Goal: Task Accomplishment & Management: Use online tool/utility

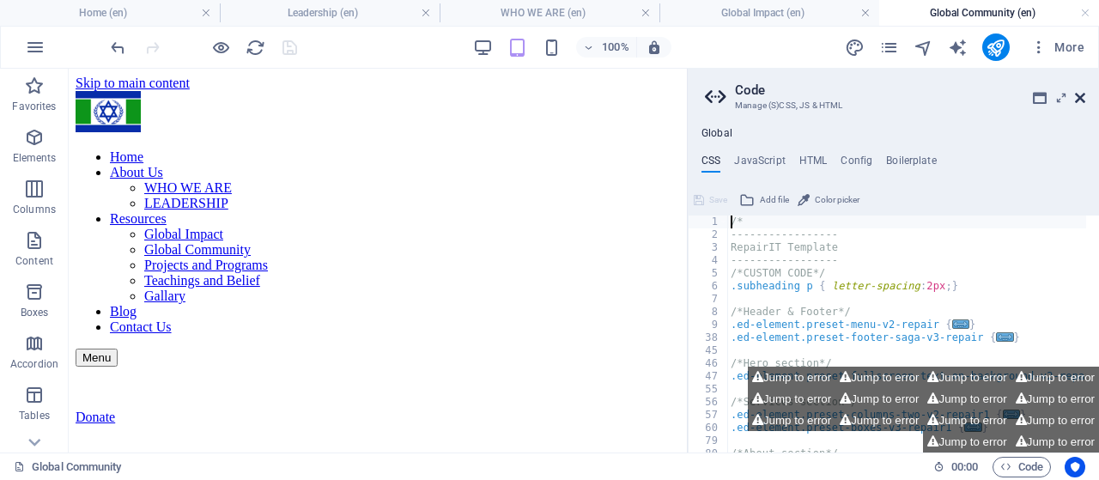
click at [1082, 100] on icon at bounding box center [1080, 98] width 10 height 14
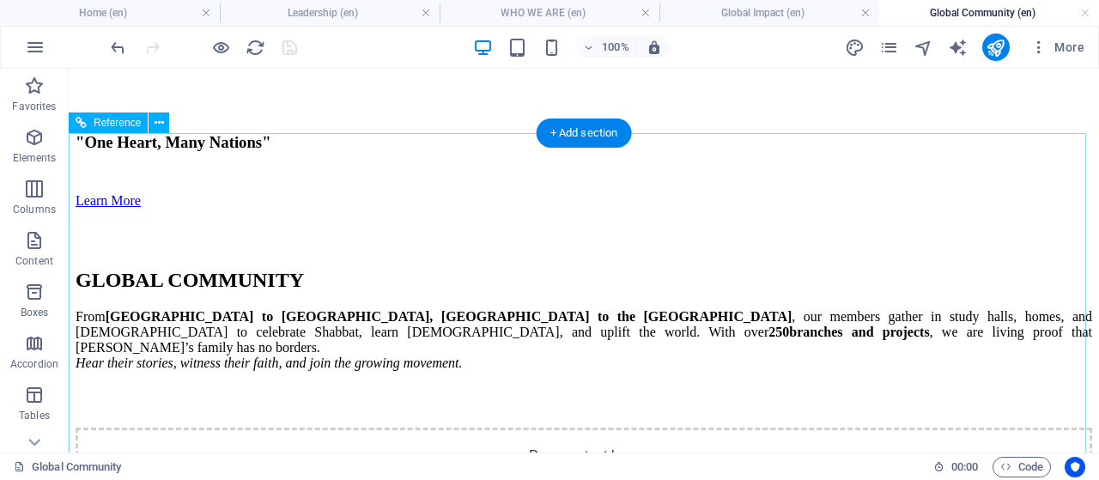
scroll to position [257, 0]
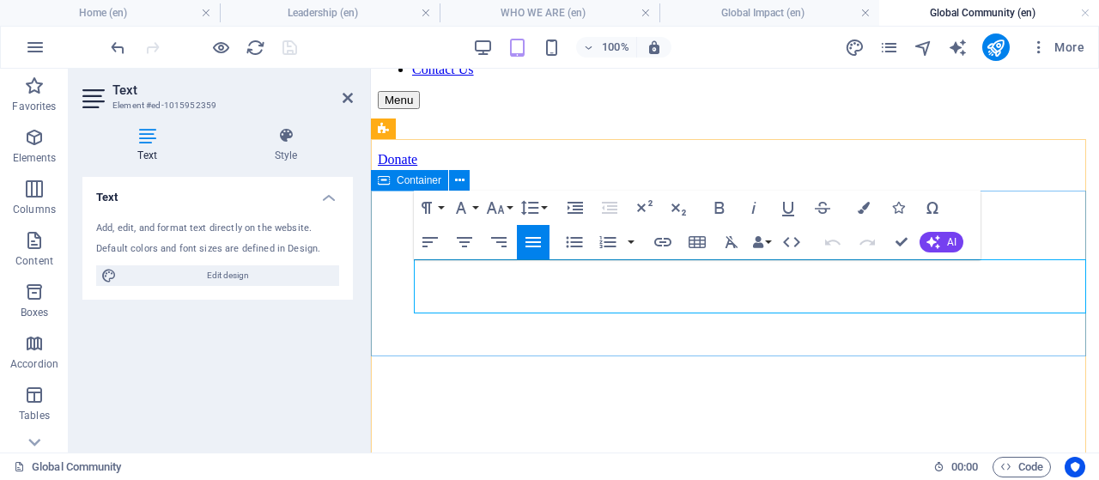
drag, startPoint x: 413, startPoint y: 269, endPoint x: 462, endPoint y: 266, distance: 49.0
drag, startPoint x: 743, startPoint y: 303, endPoint x: 392, endPoint y: 257, distance: 354.0
click at [467, 207] on icon "button" at bounding box center [461, 207] width 21 height 21
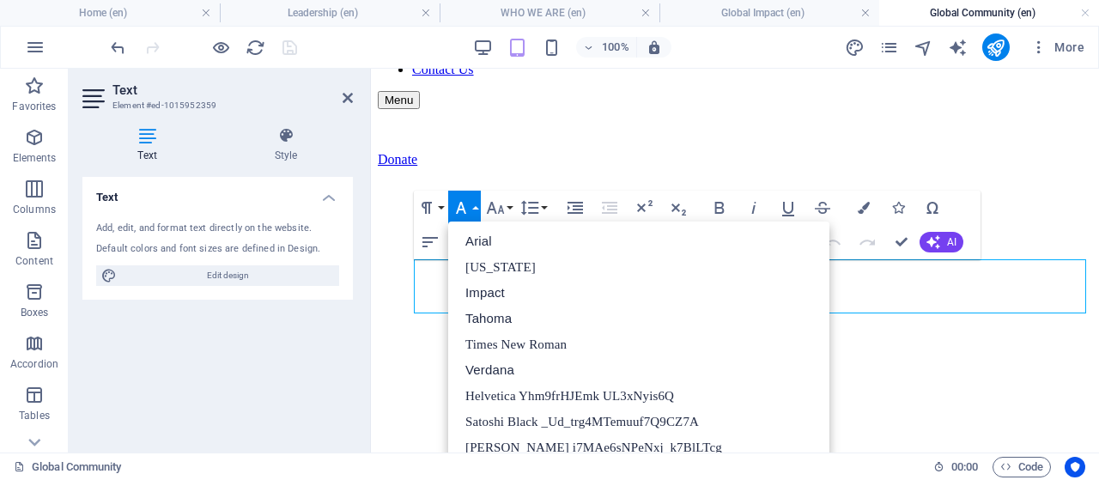
scroll to position [431, 0]
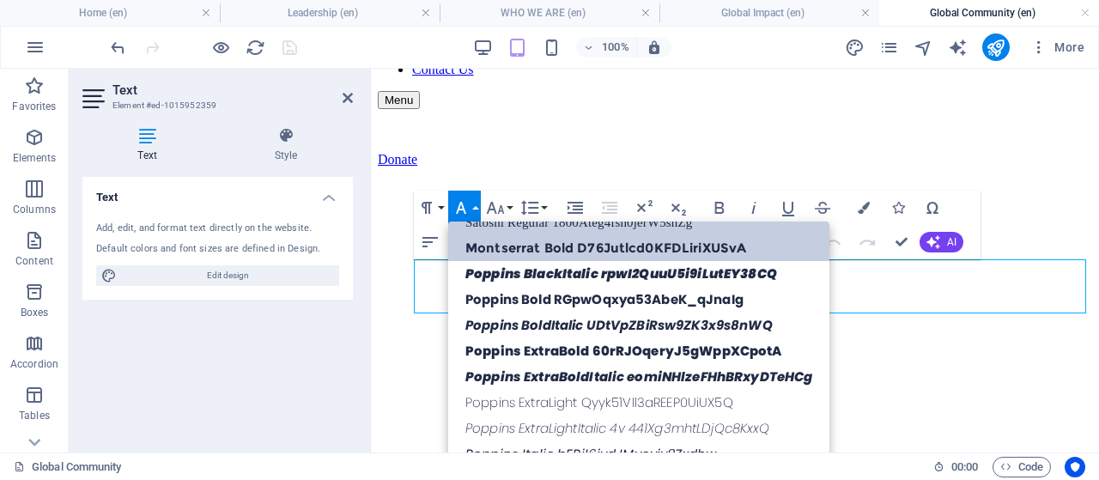
click at [560, 248] on link "Montserrat Bold D76Jutlcd0KFDLiriXUSvA" at bounding box center [638, 248] width 381 height 26
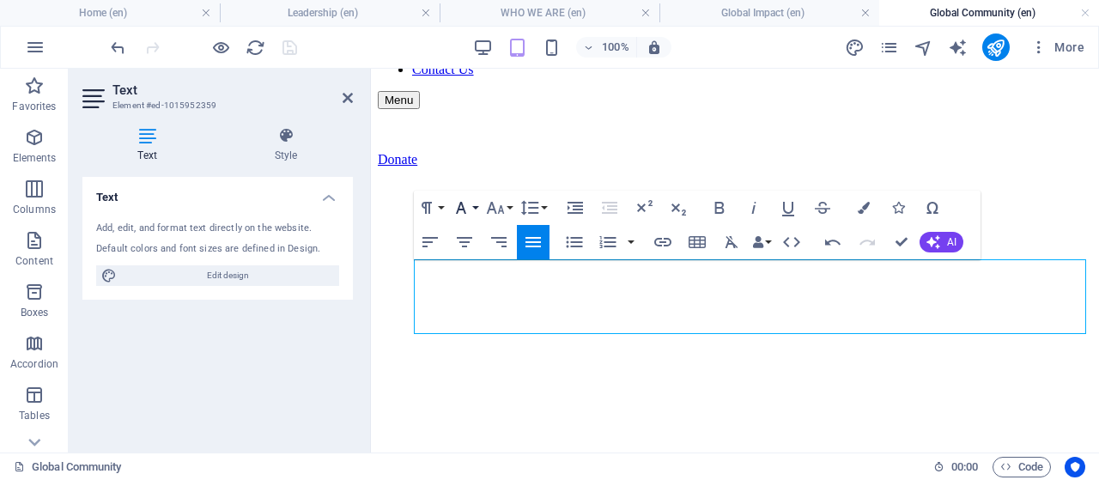
click at [472, 203] on button "Font Family" at bounding box center [464, 208] width 33 height 34
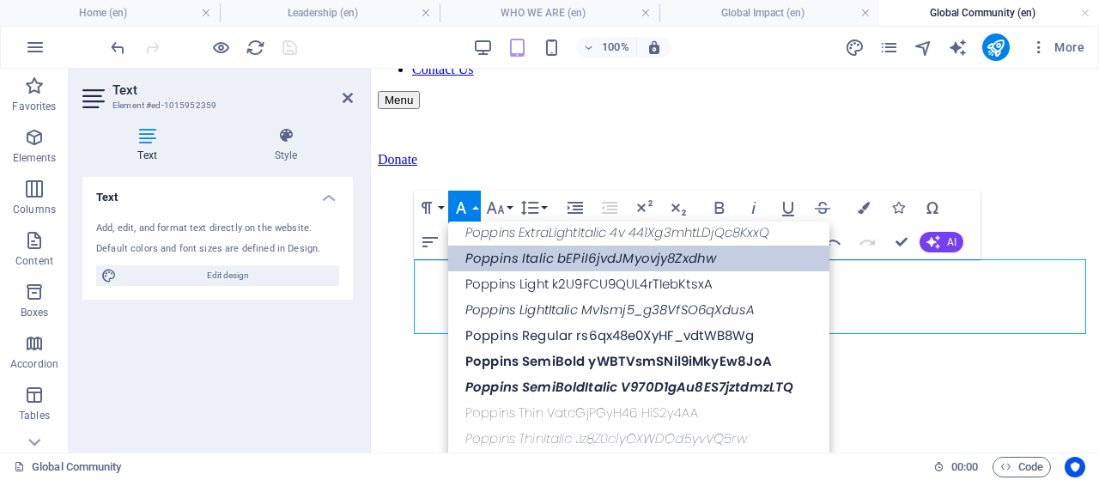
scroll to position [541, 0]
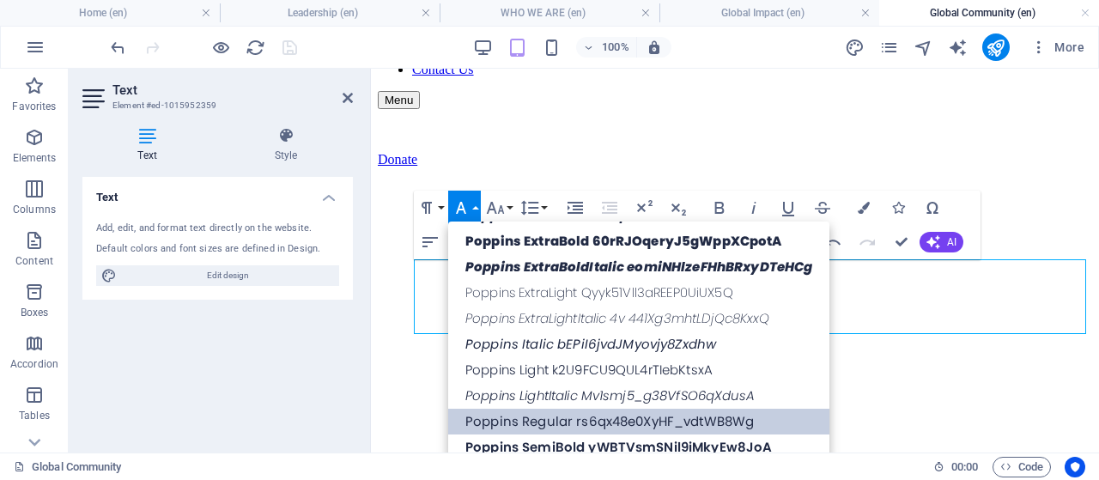
click at [560, 411] on link "Poppins Regular rs6qx48e0XyHF_vdtWB8Wg" at bounding box center [638, 422] width 381 height 26
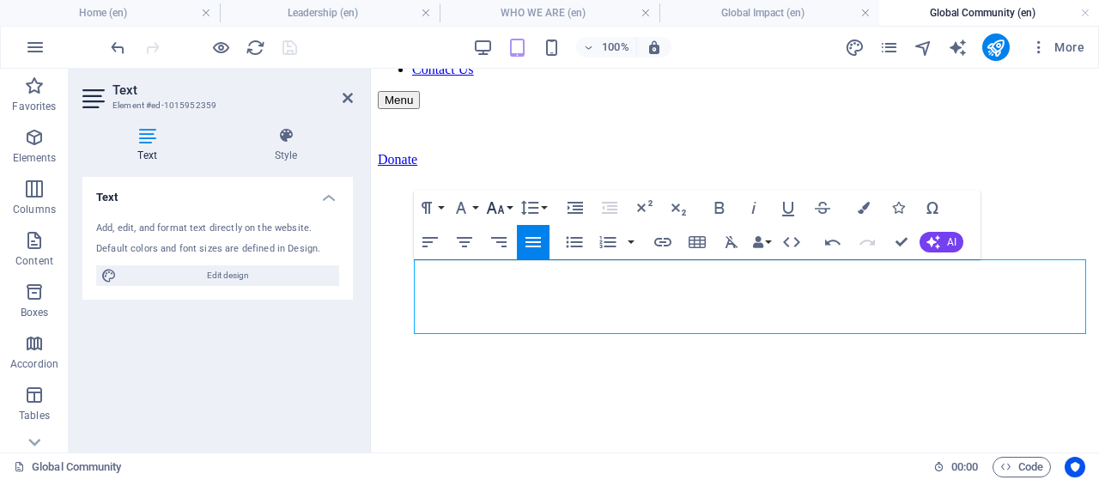
click at [503, 207] on icon "button" at bounding box center [495, 207] width 21 height 21
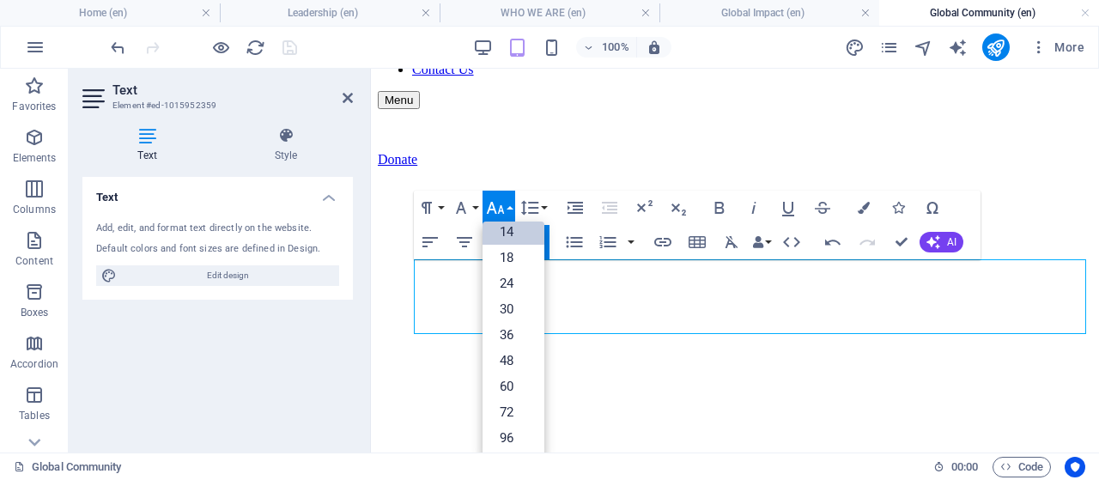
scroll to position [137, 0]
click at [508, 262] on link "18" at bounding box center [513, 258] width 62 height 26
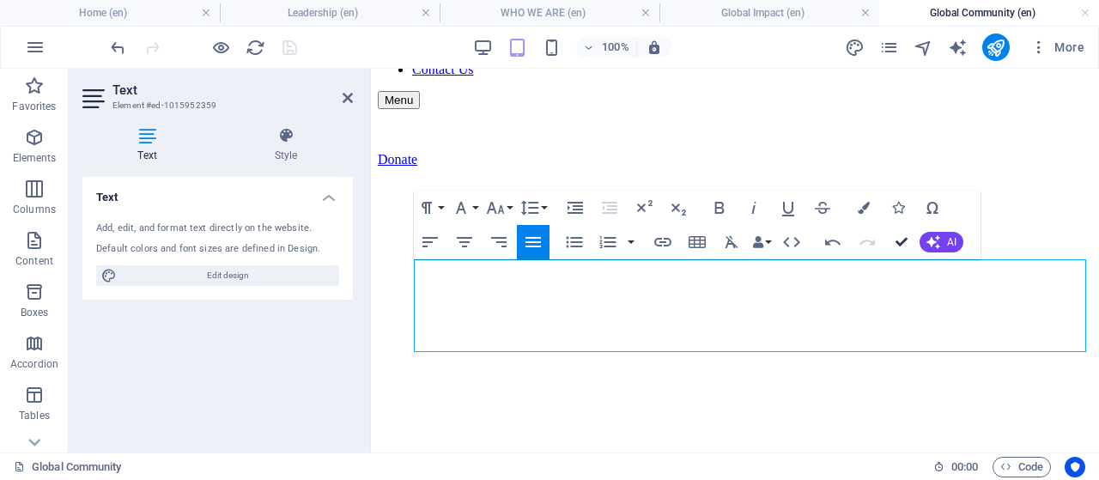
drag, startPoint x: 900, startPoint y: 239, endPoint x: 829, endPoint y: 171, distance: 98.3
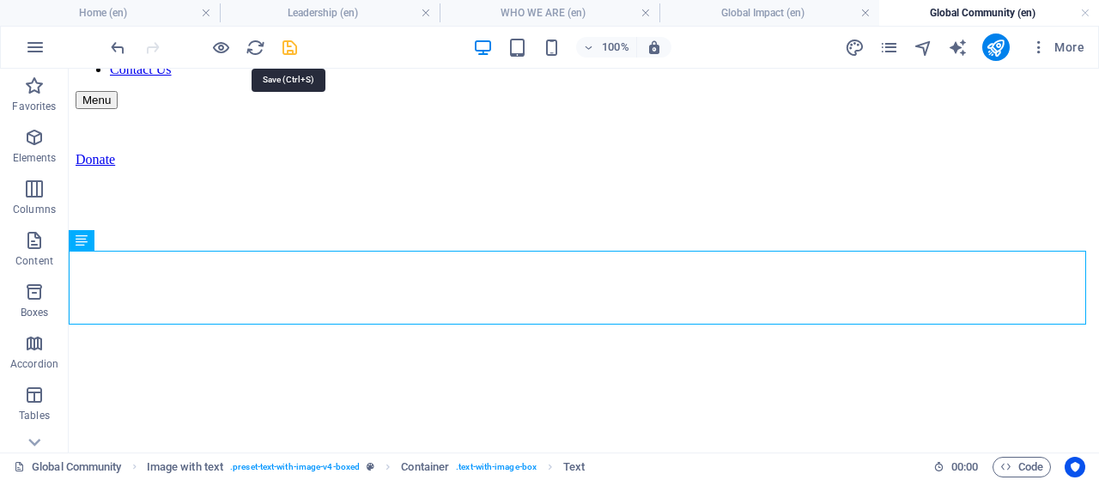
click at [287, 44] on icon "save" at bounding box center [290, 48] width 20 height 20
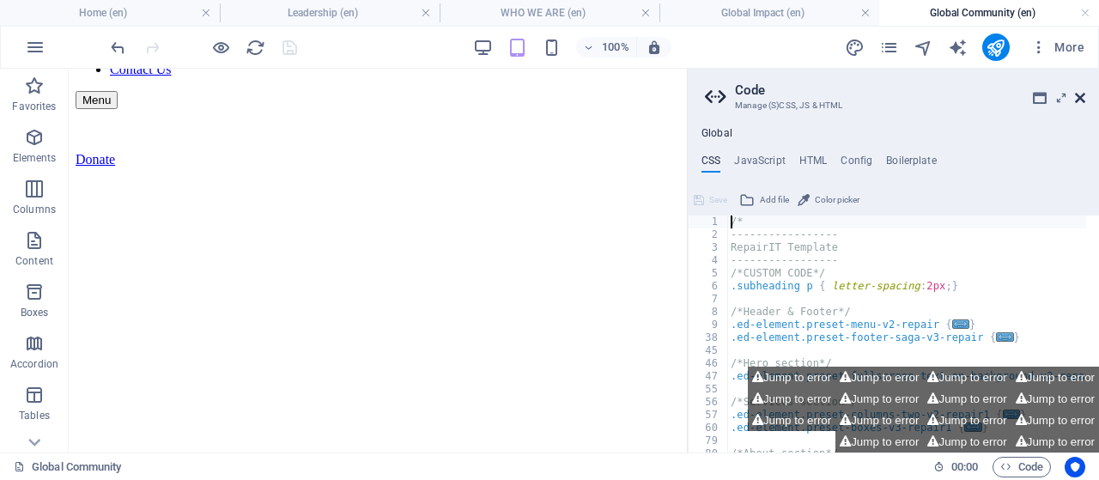
click at [1078, 95] on icon at bounding box center [1080, 98] width 10 height 14
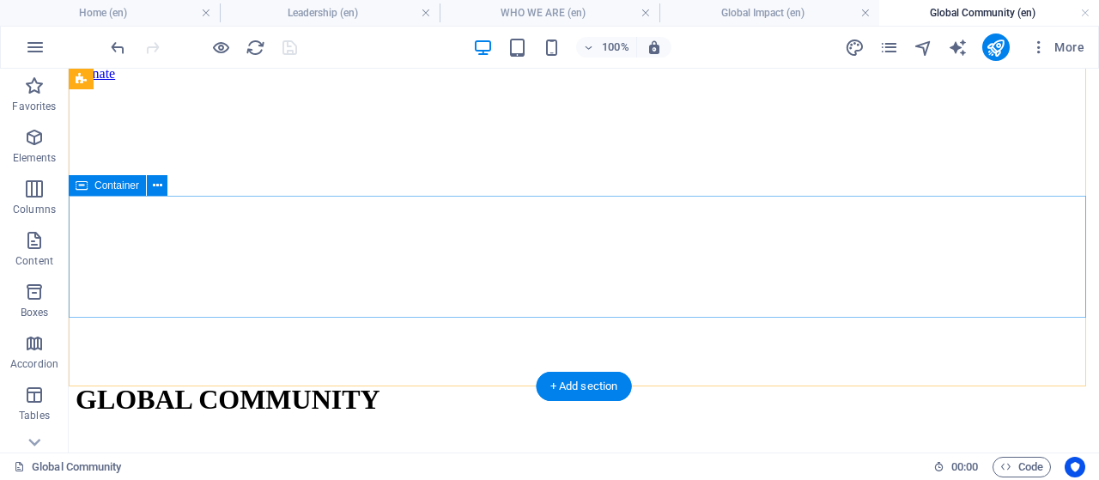
scroll to position [429, 0]
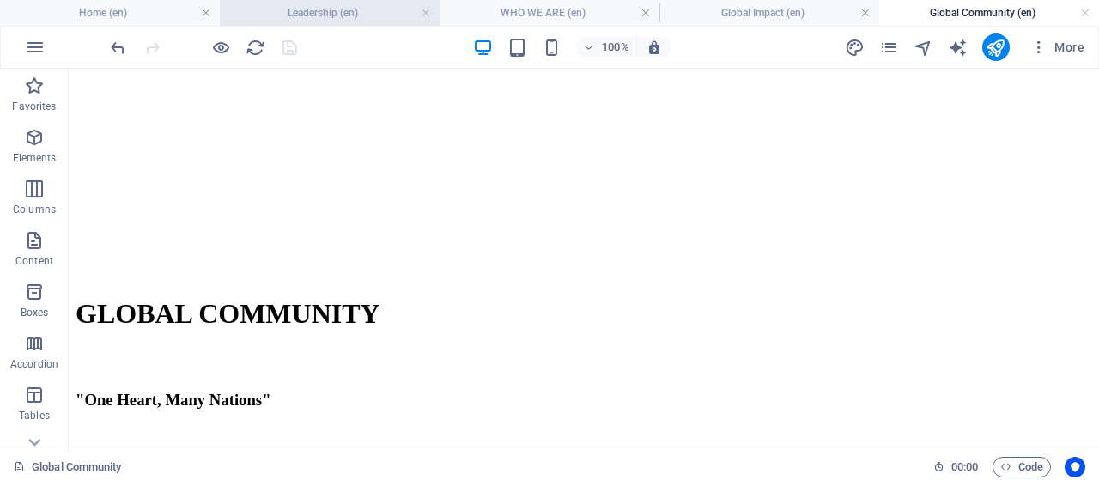
click at [323, 11] on h4 "Leadership (en)" at bounding box center [330, 12] width 220 height 19
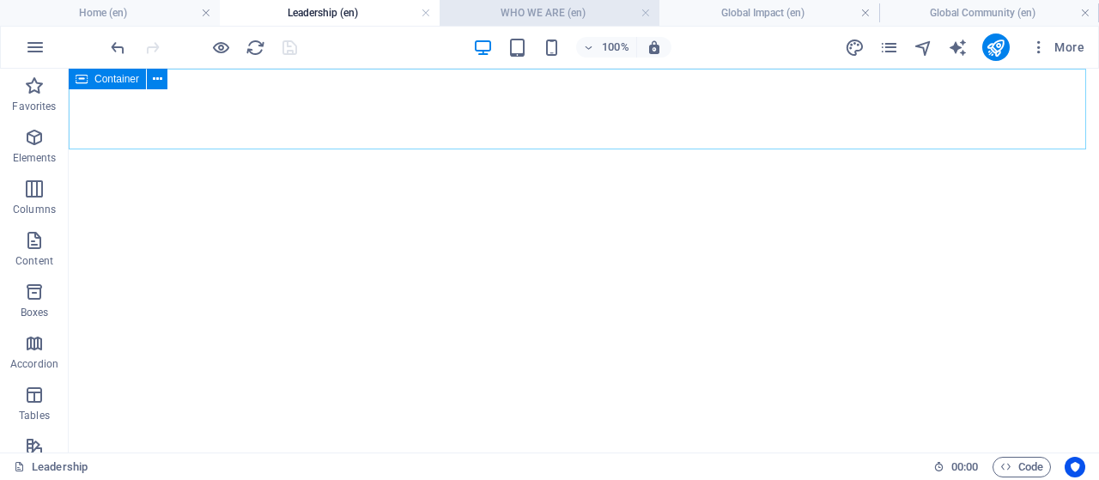
scroll to position [772, 0]
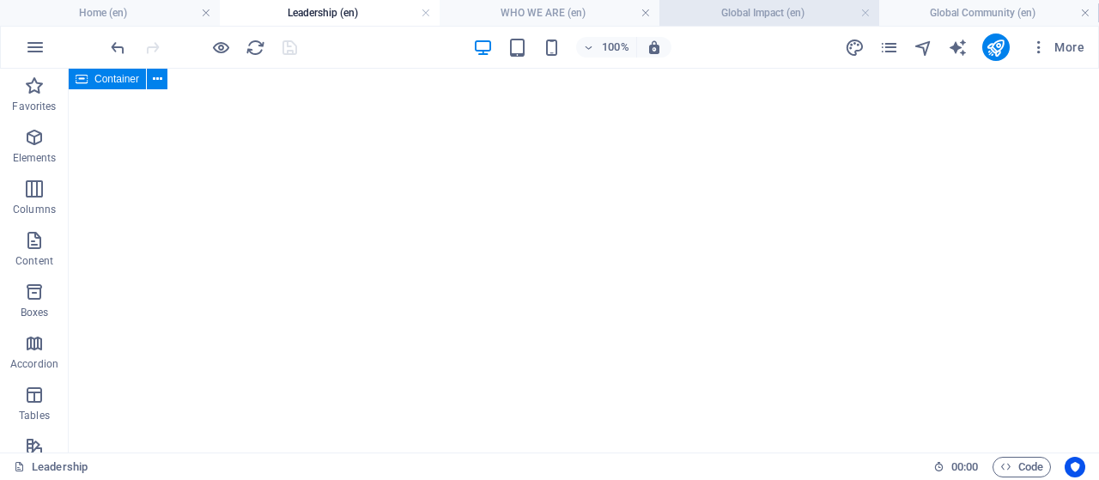
click at [745, 15] on h4 "Global Impact (en)" at bounding box center [769, 12] width 220 height 19
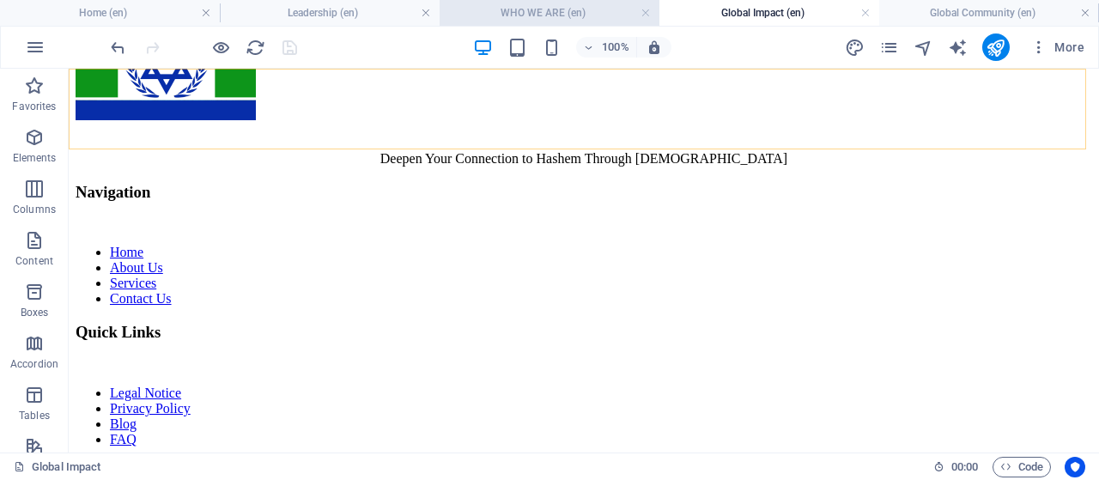
scroll to position [1453, 0]
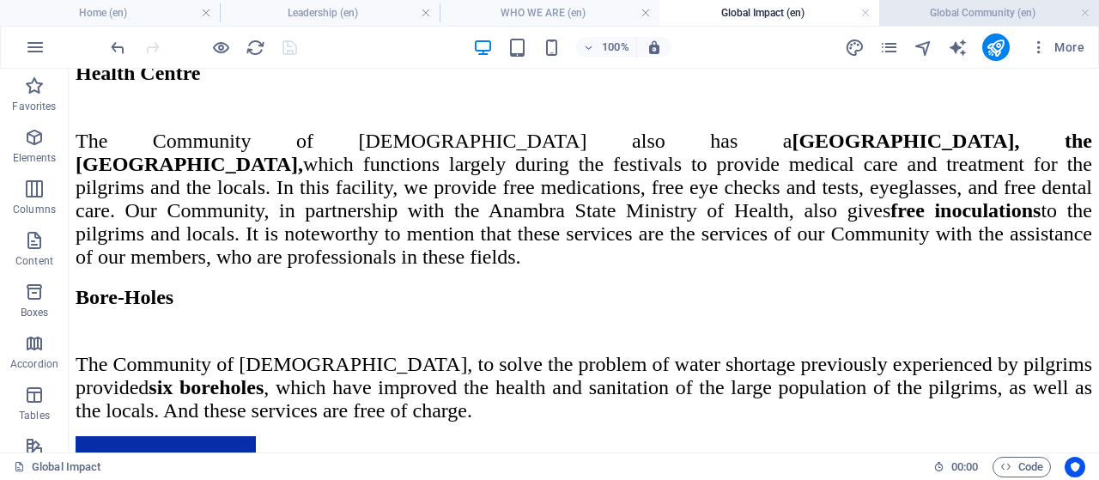
click at [972, 14] on h4 "Global Community (en)" at bounding box center [989, 12] width 220 height 19
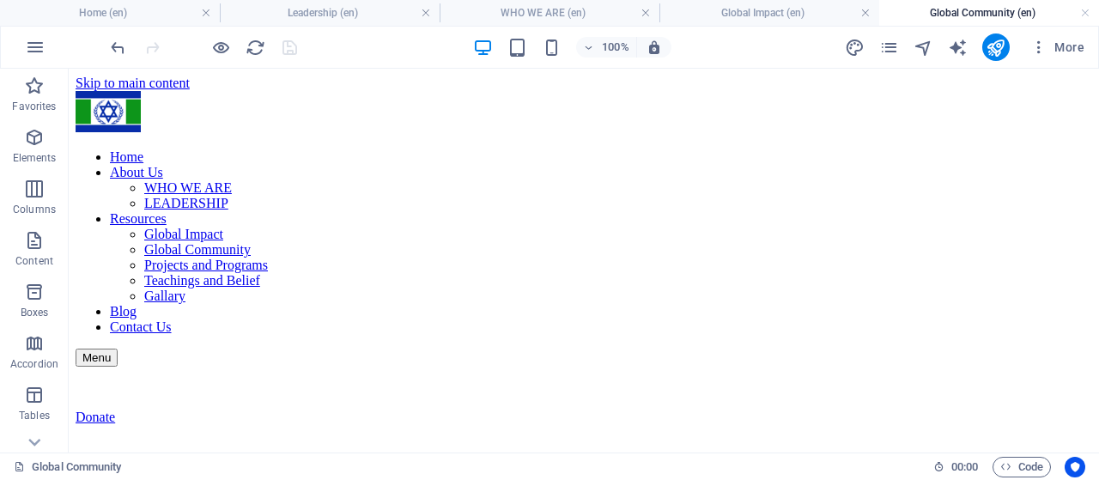
scroll to position [429, 0]
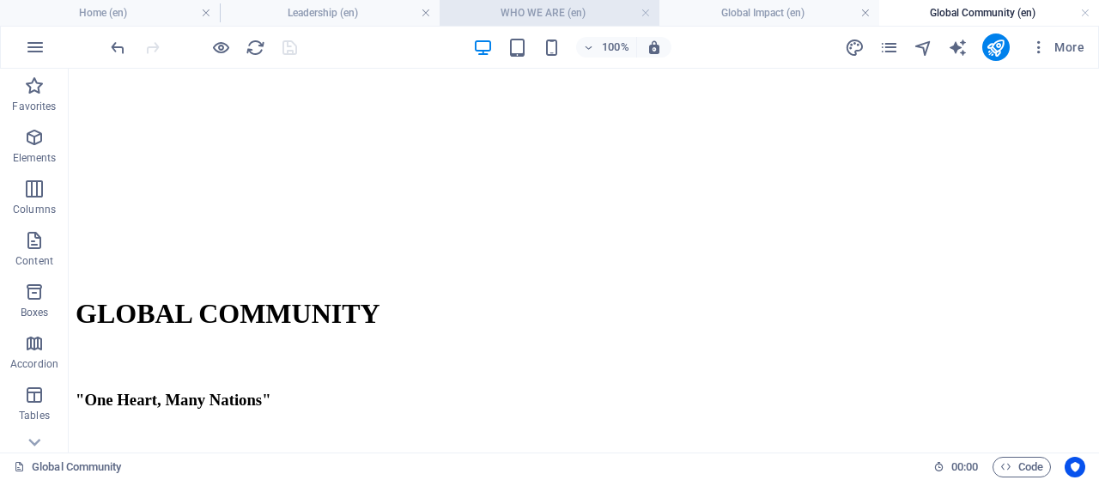
click at [532, 3] on h4 "WHO WE ARE (en)" at bounding box center [549, 12] width 220 height 19
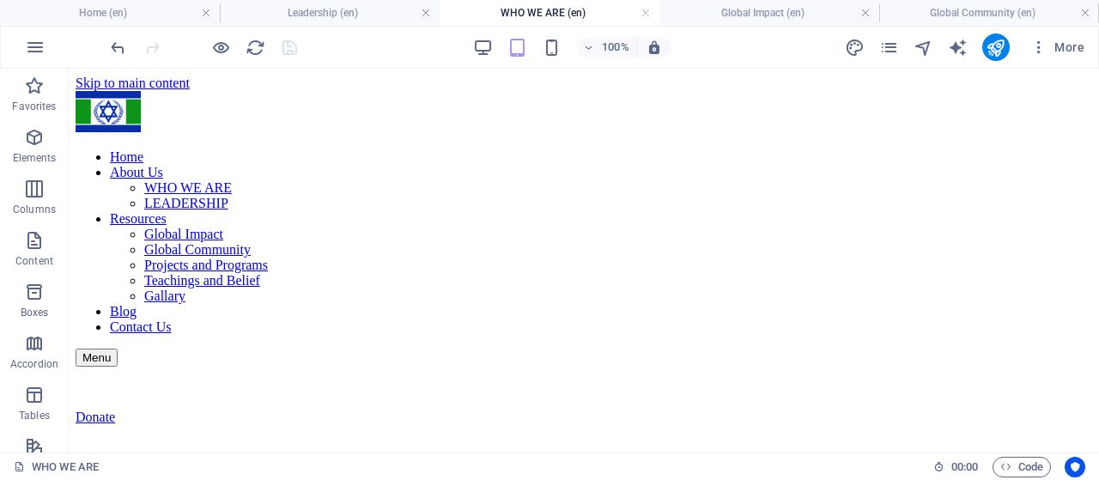
scroll to position [1432, 0]
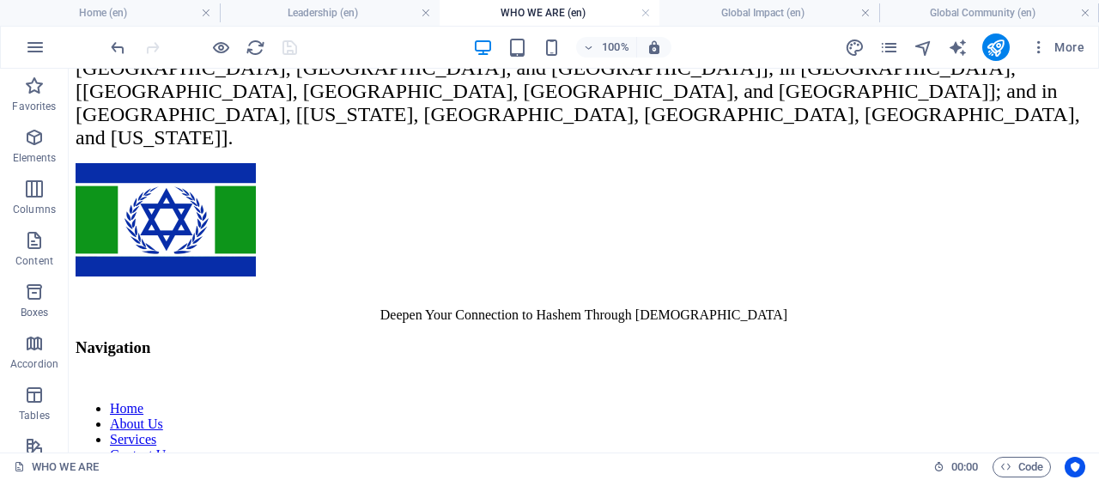
click at [534, 3] on h4 "WHO WE ARE (en)" at bounding box center [549, 12] width 220 height 19
click at [734, 9] on h4 "Global Impact (en)" at bounding box center [769, 12] width 220 height 19
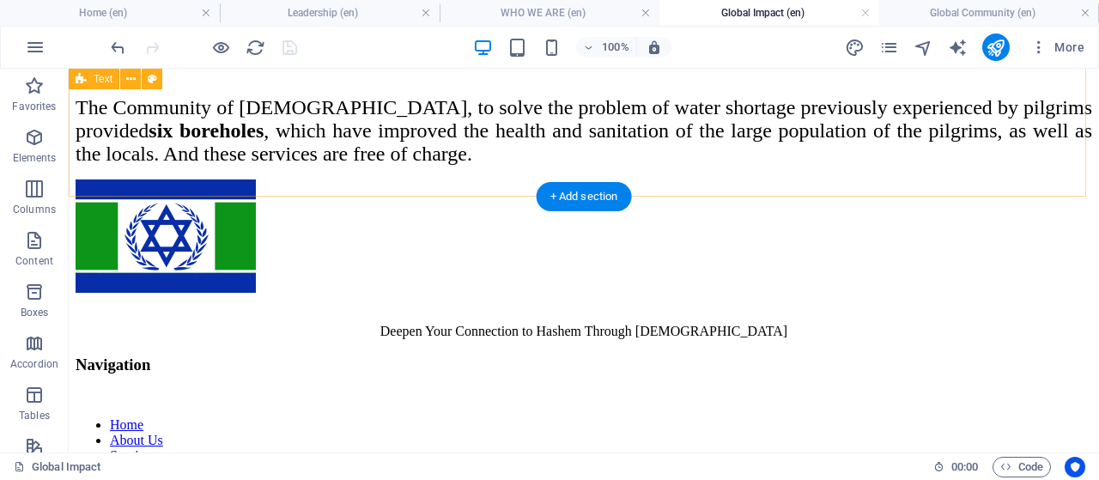
scroll to position [1882, 0]
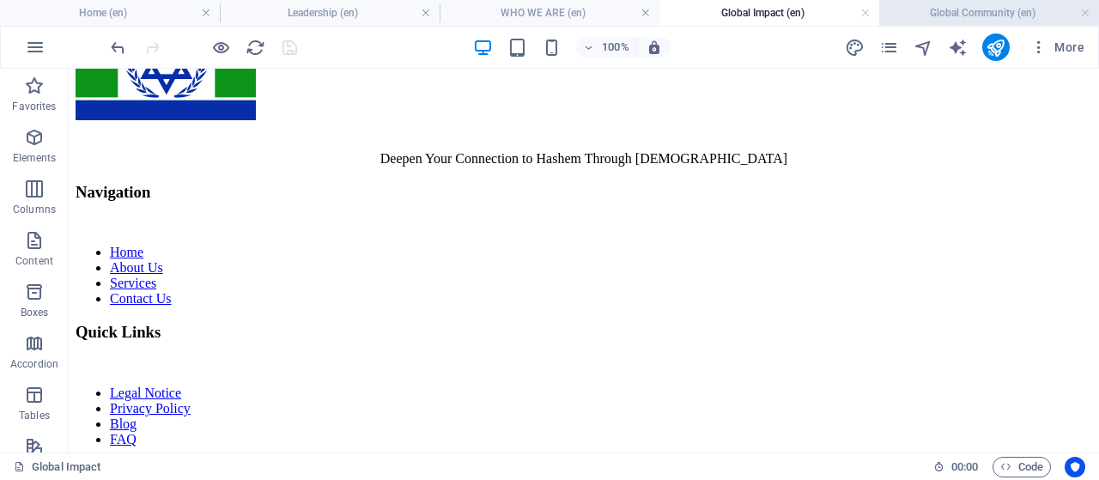
click at [922, 13] on h4 "Global Community (en)" at bounding box center [989, 12] width 220 height 19
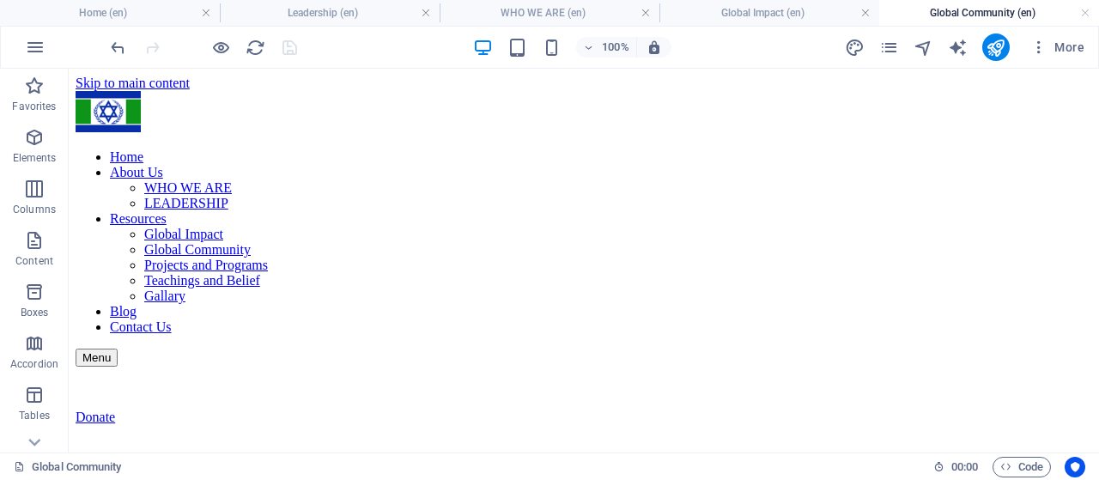
scroll to position [429, 0]
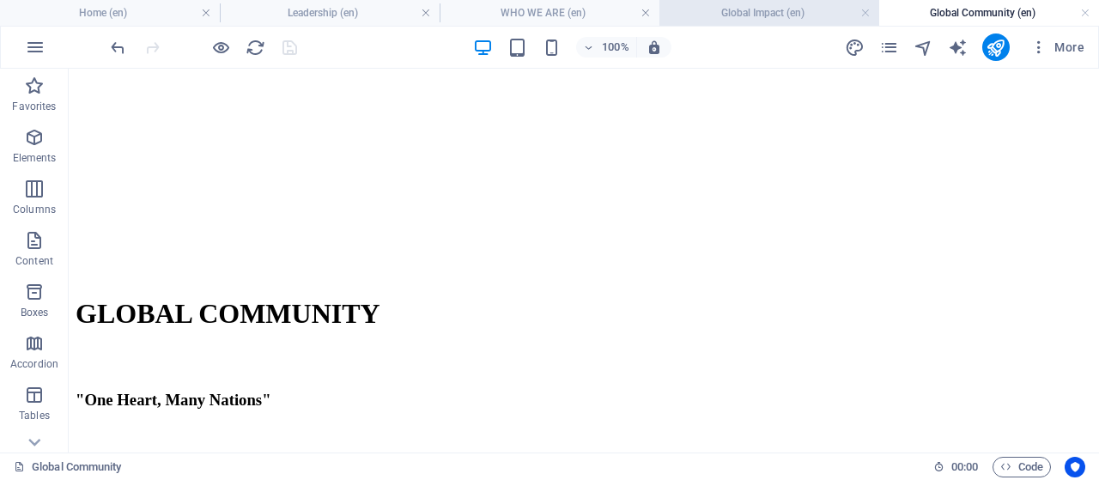
click at [737, 11] on h4 "Global Impact (en)" at bounding box center [769, 12] width 220 height 19
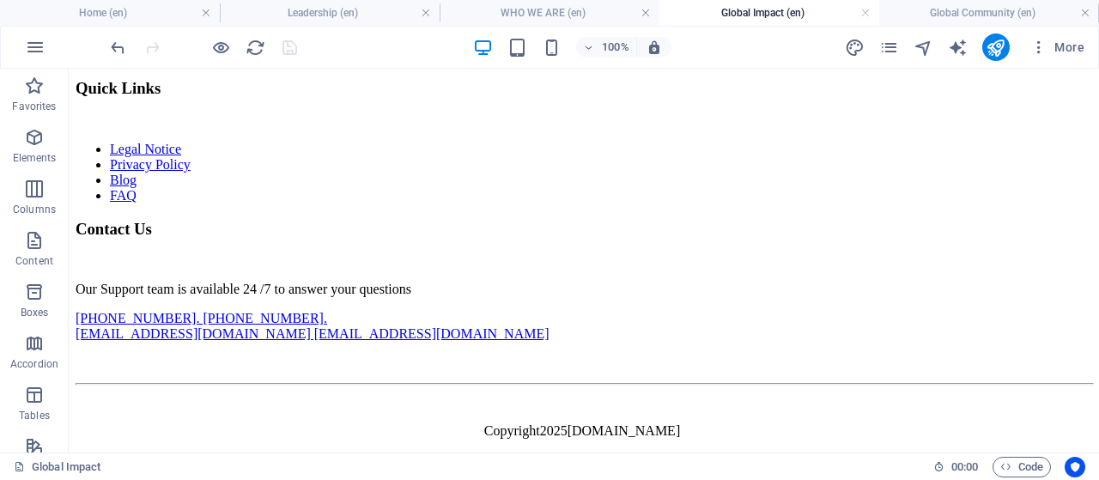
scroll to position [0, 0]
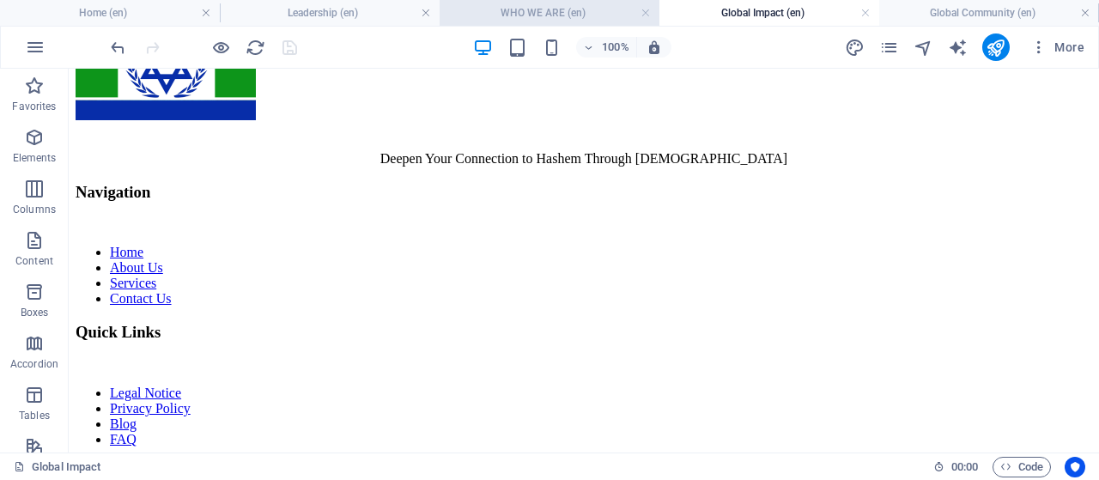
click at [539, 13] on h4 "WHO WE ARE (en)" at bounding box center [549, 12] width 220 height 19
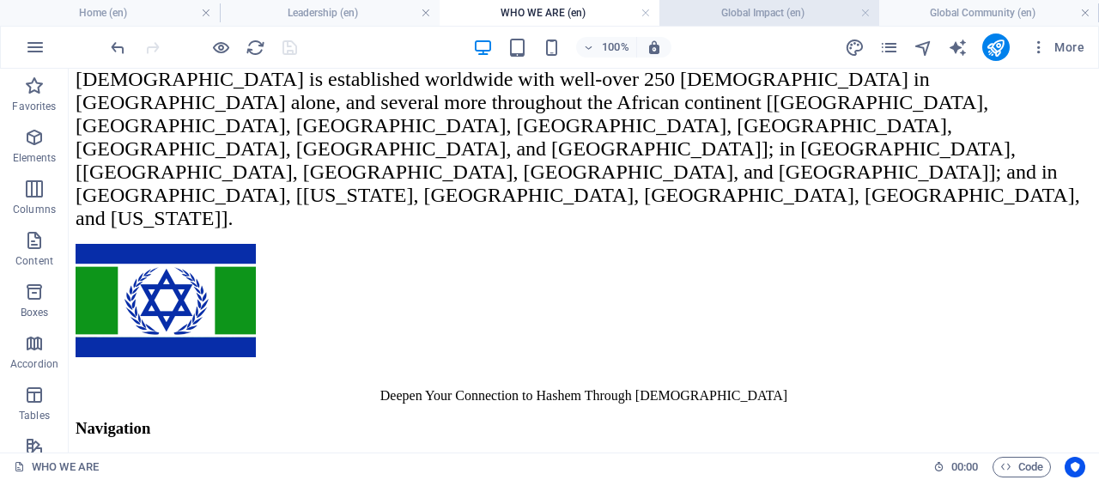
click at [785, 18] on h4 "Global Impact (en)" at bounding box center [769, 12] width 220 height 19
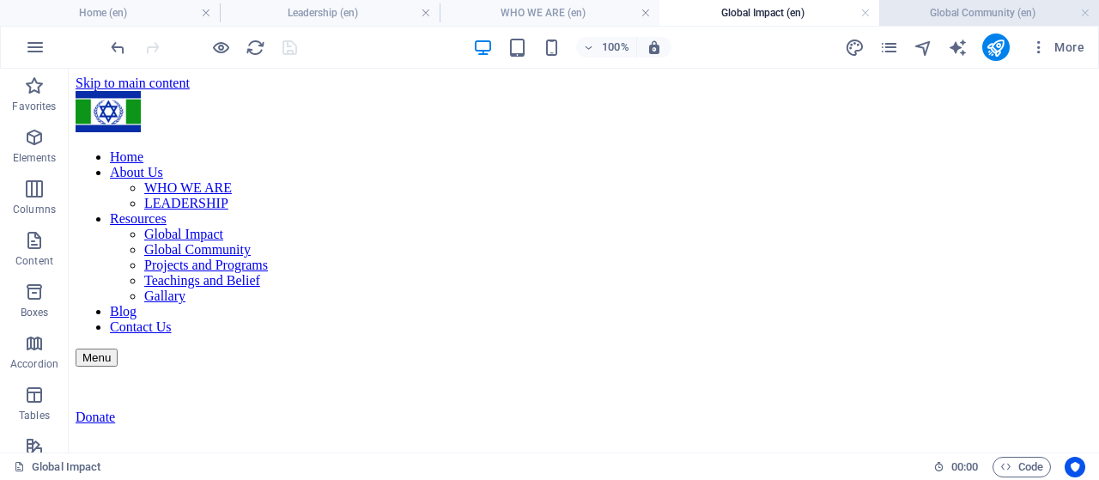
scroll to position [1882, 0]
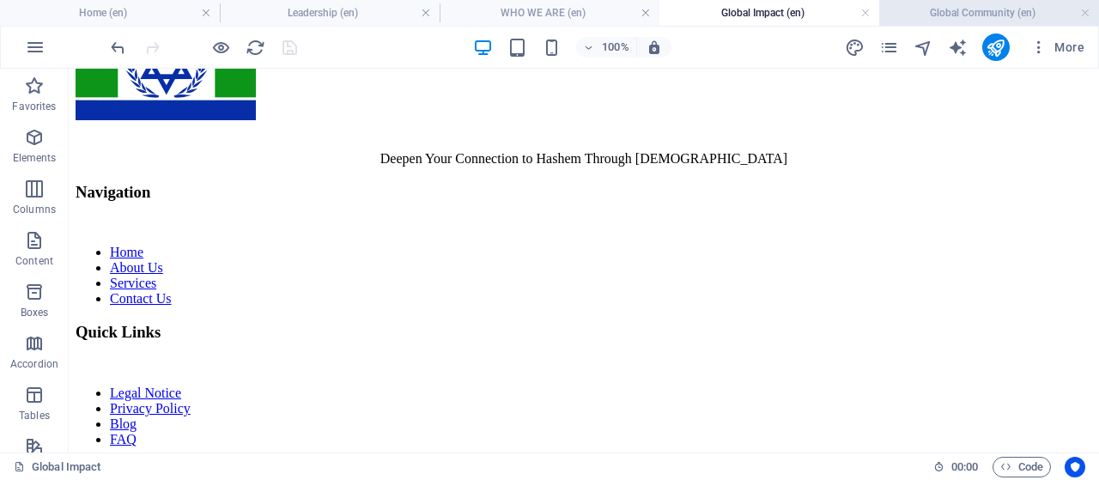
click at [961, 9] on h4 "Global Community (en)" at bounding box center [989, 12] width 220 height 19
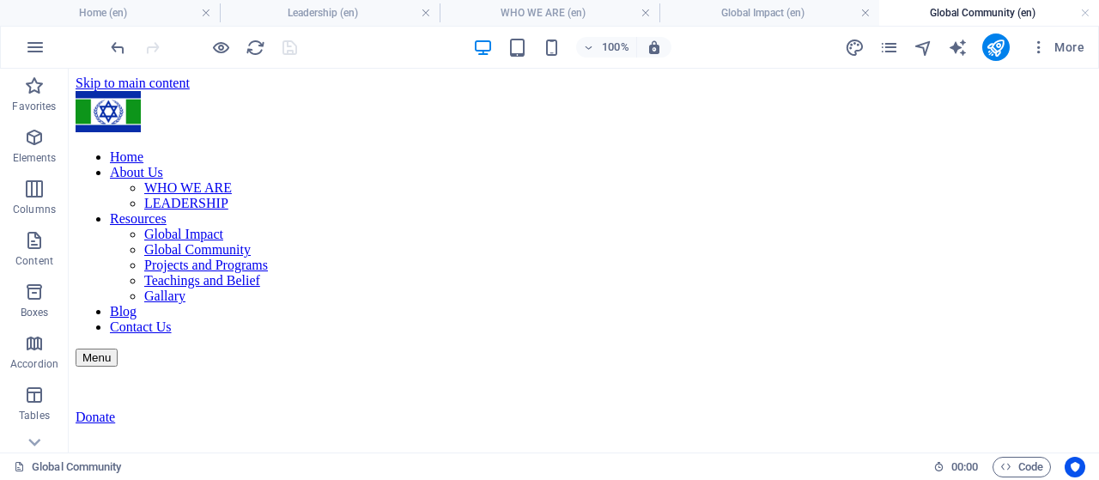
scroll to position [429, 0]
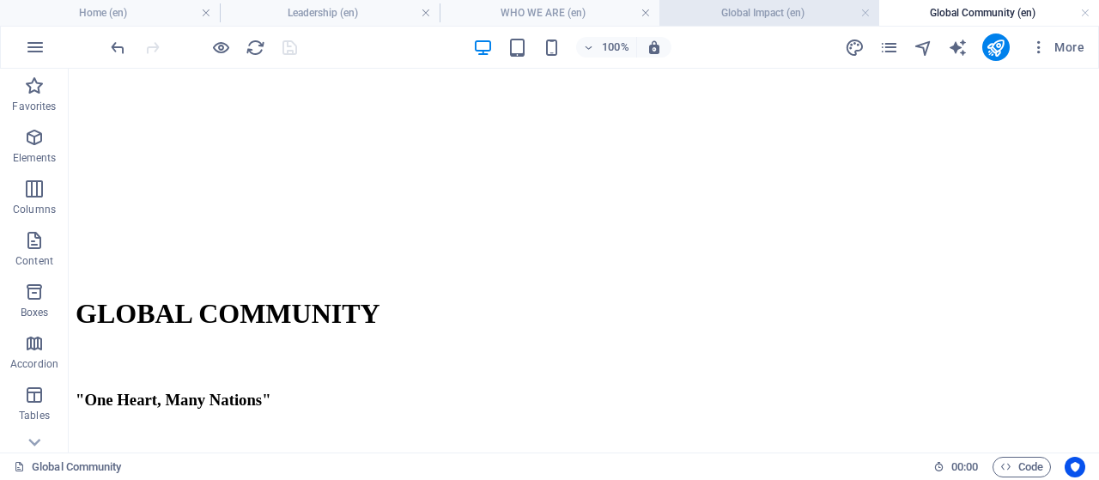
click at [741, 4] on h4 "Global Impact (en)" at bounding box center [769, 12] width 220 height 19
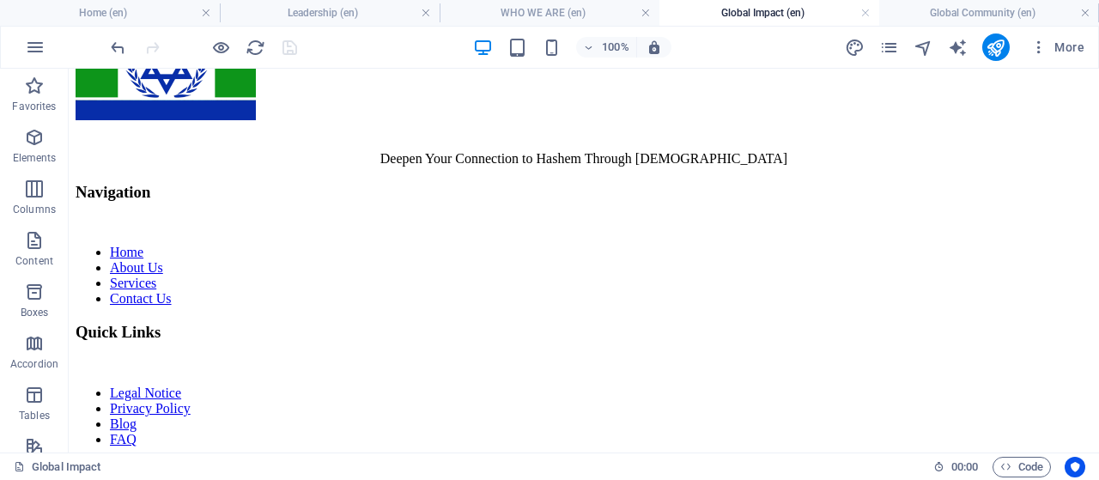
scroll to position [0, 0]
click at [558, 7] on h4 "WHO WE ARE (en)" at bounding box center [549, 12] width 220 height 19
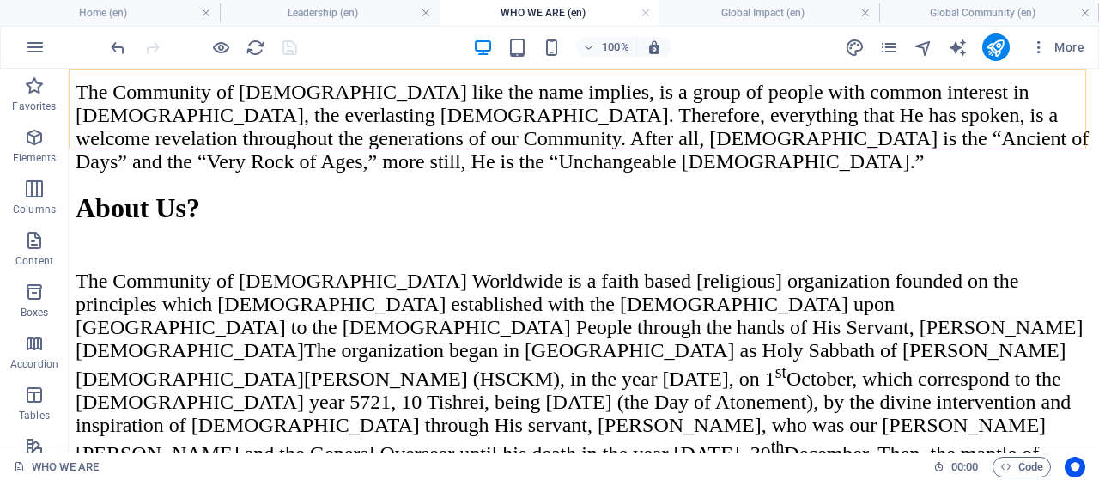
scroll to position [1003, 0]
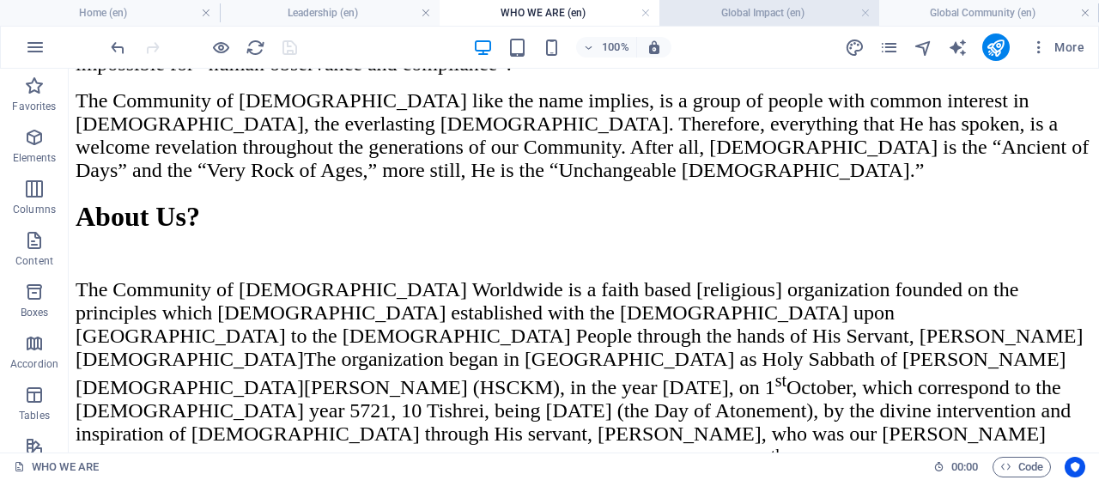
click at [763, 6] on h4 "Global Impact (en)" at bounding box center [769, 12] width 220 height 19
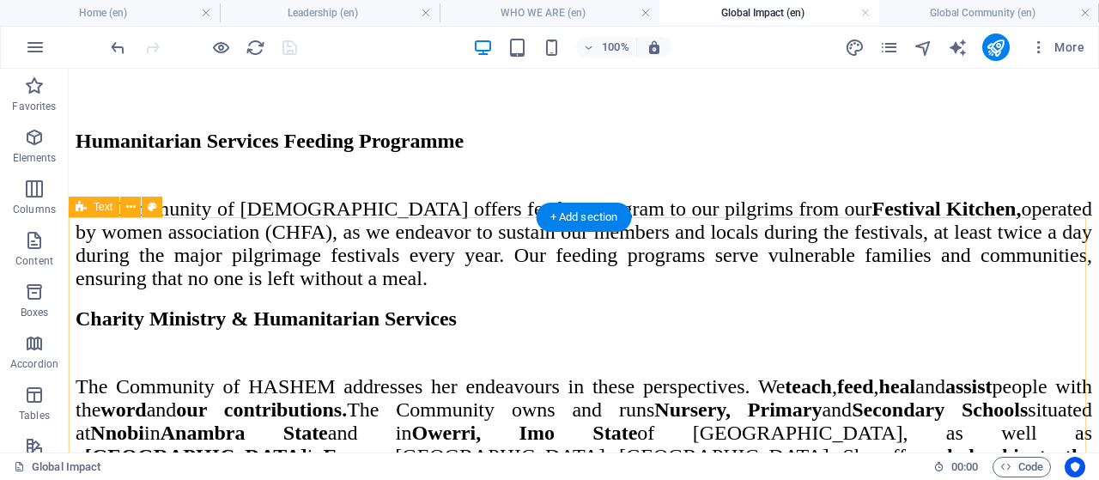
scroll to position [595, 0]
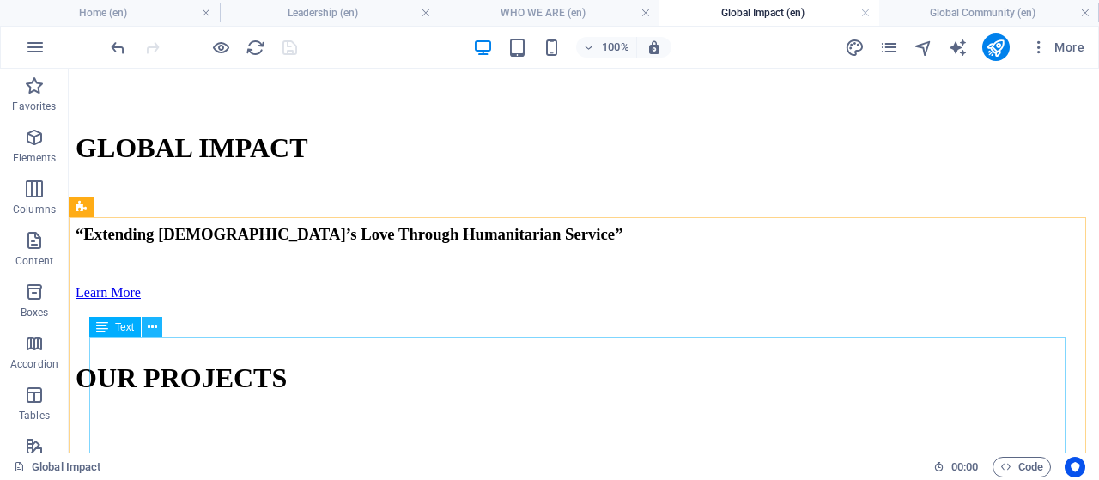
click at [148, 331] on icon at bounding box center [152, 327] width 9 height 18
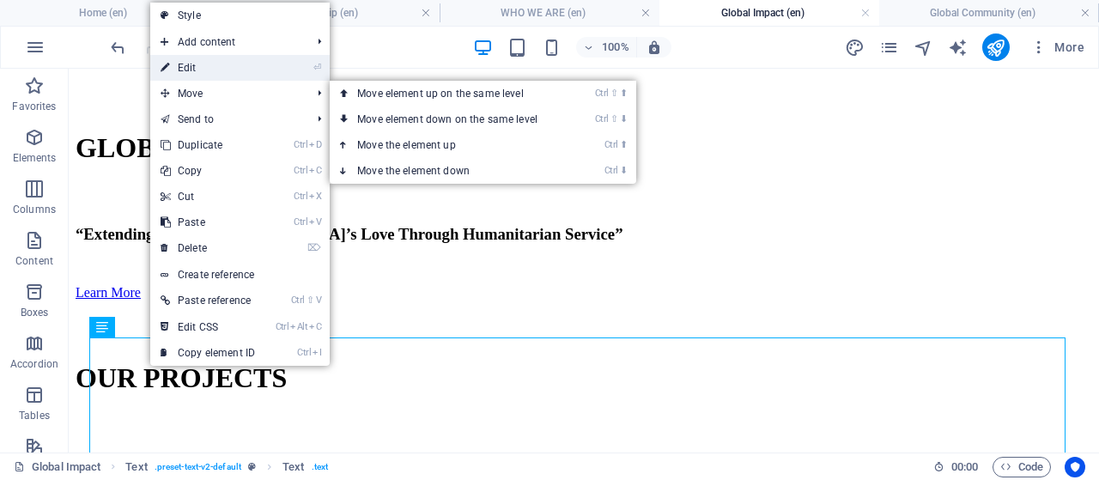
click at [213, 69] on link "⏎ Edit" at bounding box center [207, 68] width 115 height 26
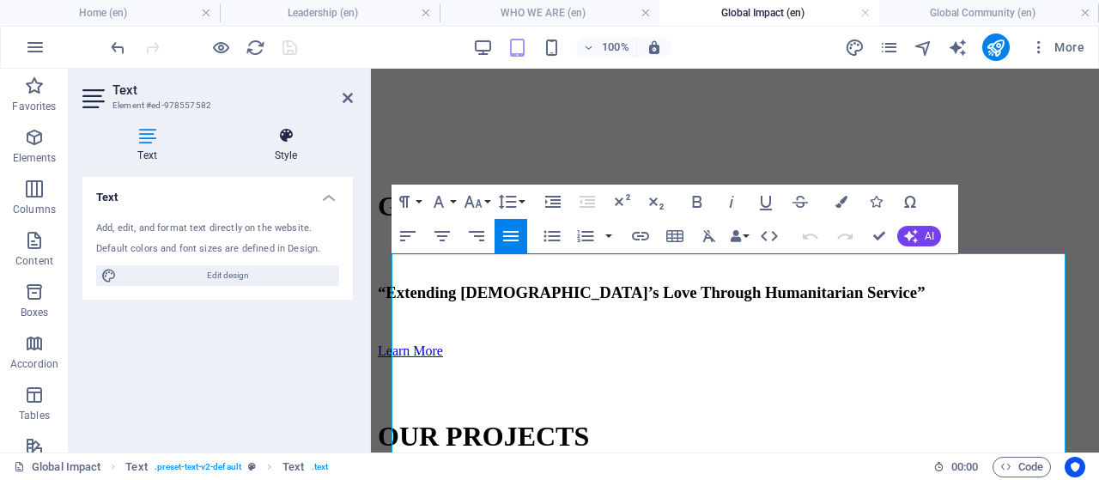
click at [291, 138] on icon at bounding box center [286, 135] width 134 height 17
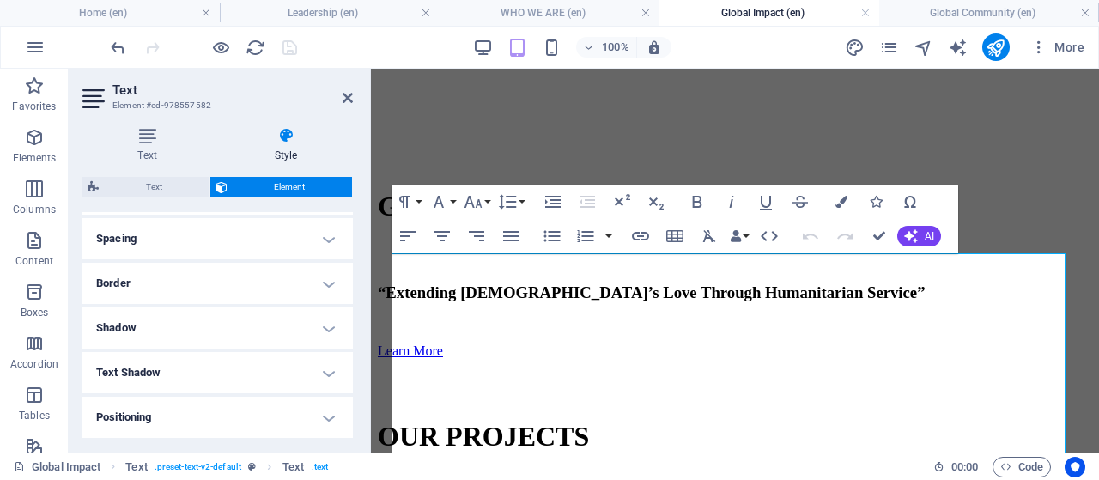
scroll to position [257, 0]
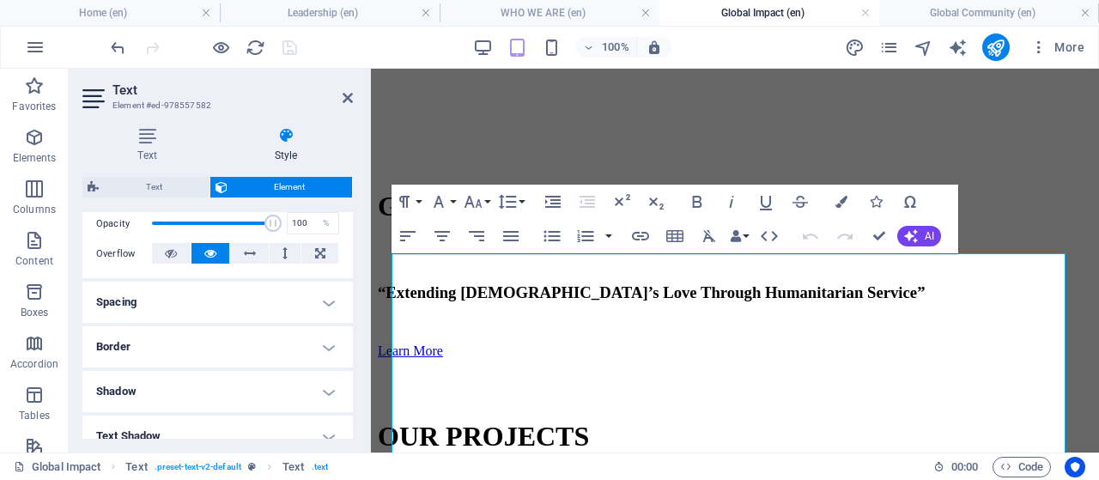
click at [323, 305] on h4 "Spacing" at bounding box center [217, 302] width 270 height 41
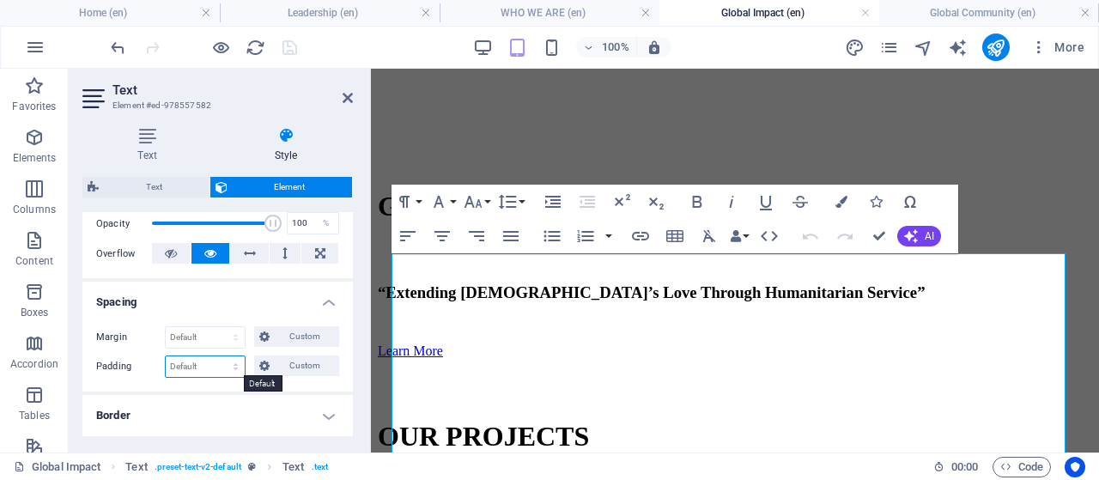
click at [233, 368] on select "Default px rem % vh vw Custom" at bounding box center [205, 366] width 79 height 21
select select "px"
click at [220, 356] on select "Default px rem % vh vw Custom" at bounding box center [205, 366] width 79 height 21
type input "20"
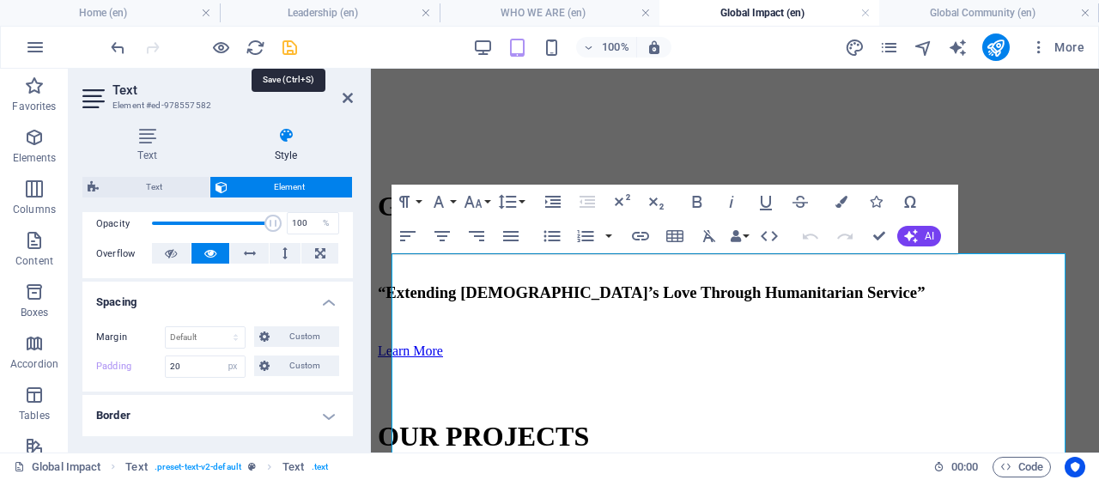
click at [291, 51] on icon "save" at bounding box center [290, 48] width 20 height 20
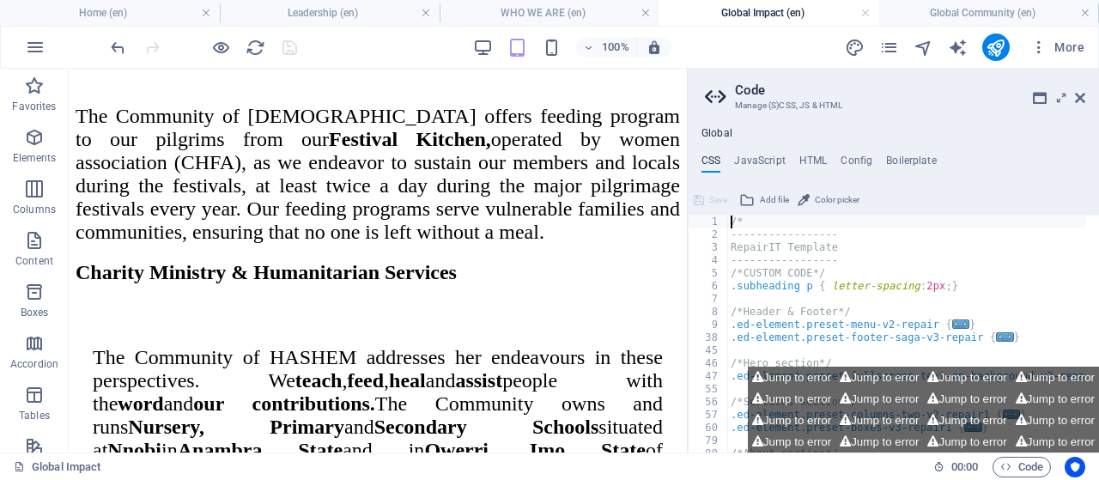
scroll to position [1131, 0]
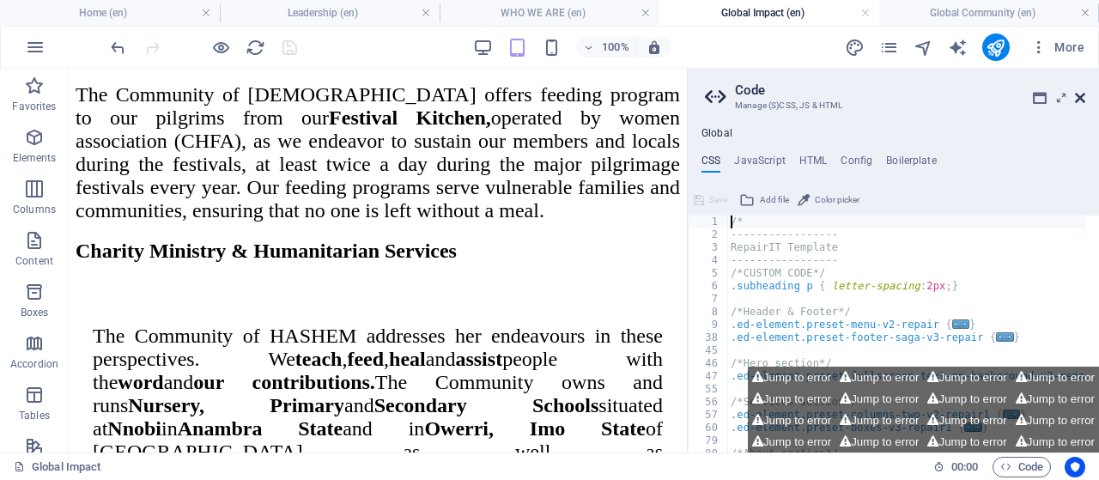
click at [1077, 97] on icon at bounding box center [1080, 98] width 10 height 14
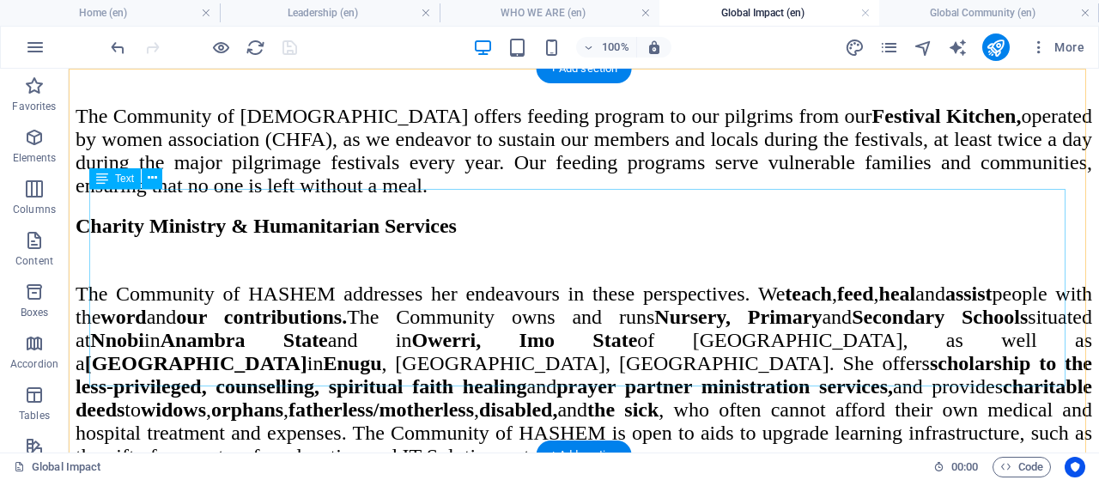
scroll to position [1196, 0]
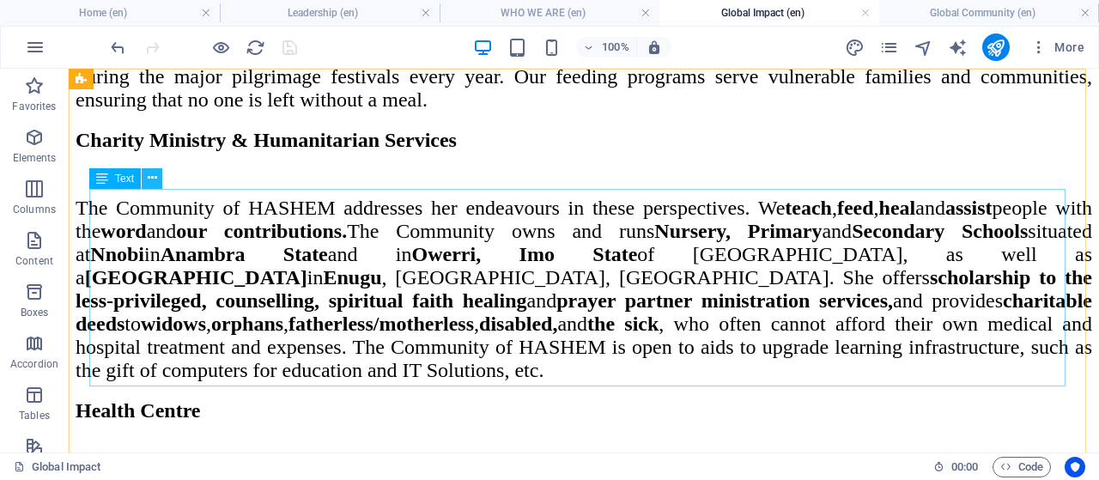
click at [149, 179] on icon at bounding box center [152, 178] width 9 height 18
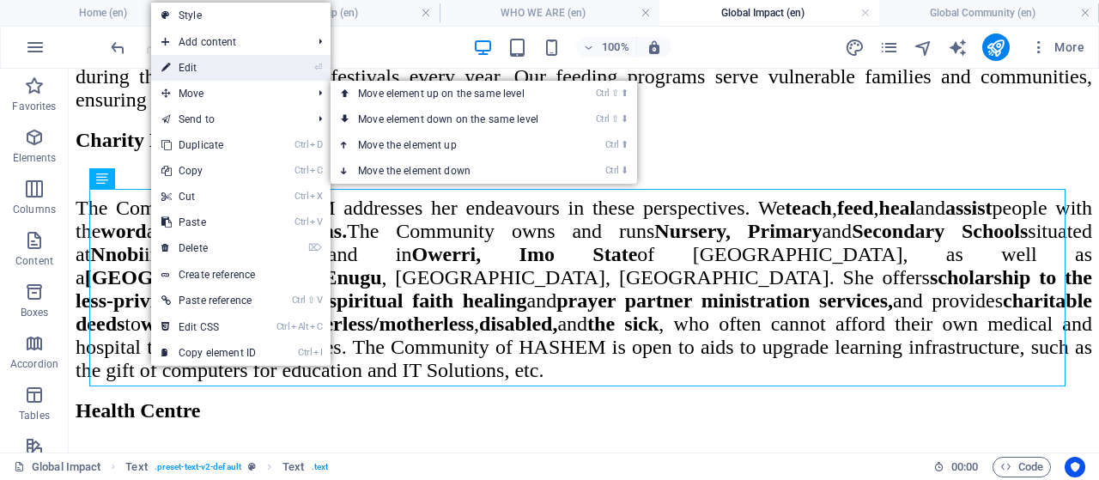
click at [206, 64] on link "⏎ Edit" at bounding box center [208, 68] width 115 height 26
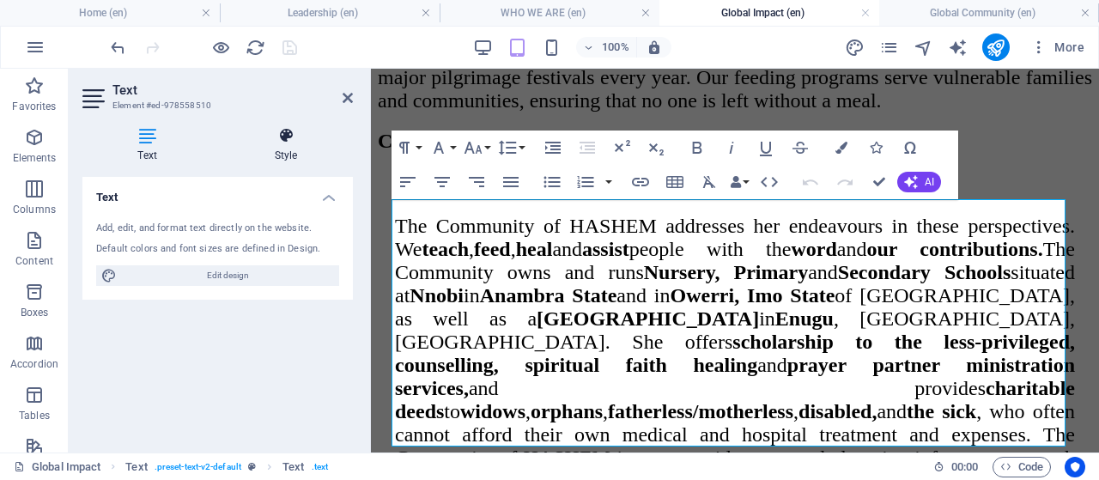
click at [285, 135] on icon at bounding box center [286, 135] width 134 height 17
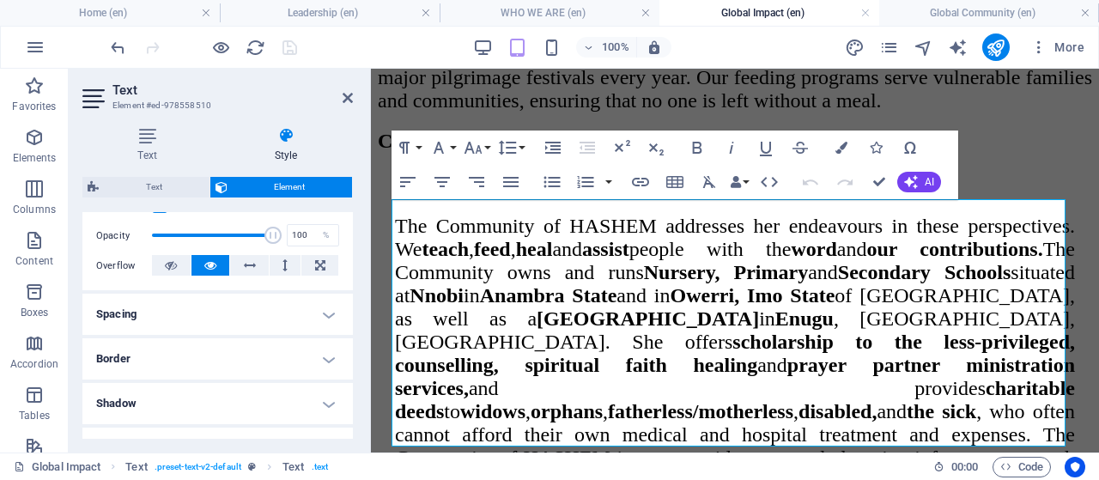
scroll to position [257, 0]
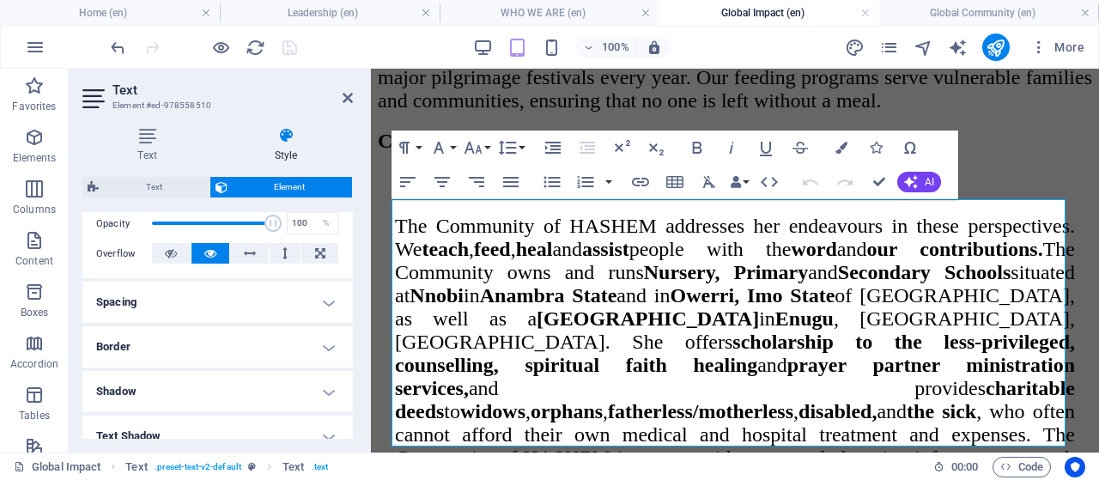
click at [324, 296] on h4 "Spacing" at bounding box center [217, 302] width 270 height 41
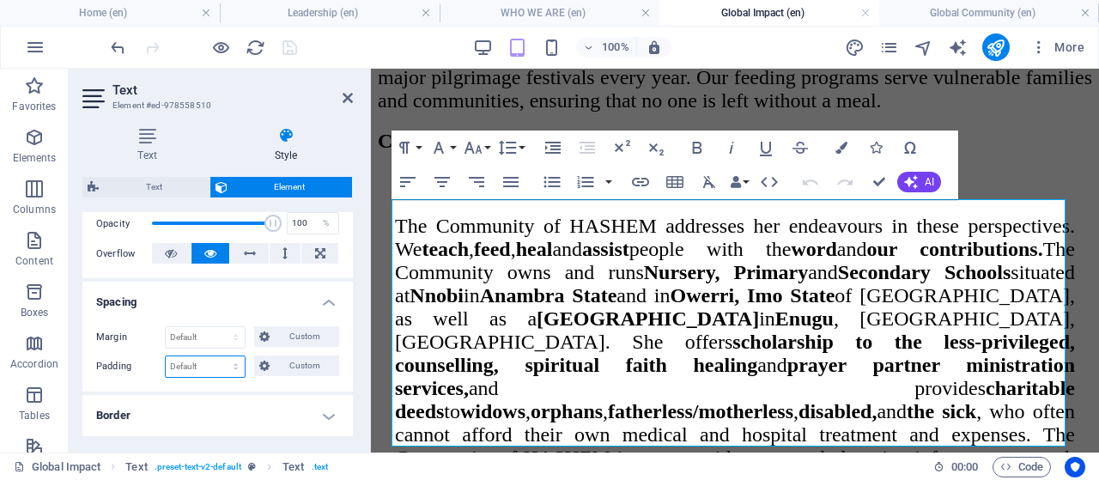
click at [233, 361] on select "Default px rem % vh vw Custom" at bounding box center [205, 366] width 79 height 21
select select "px"
click at [220, 356] on select "Default px rem % vh vw Custom" at bounding box center [205, 366] width 79 height 21
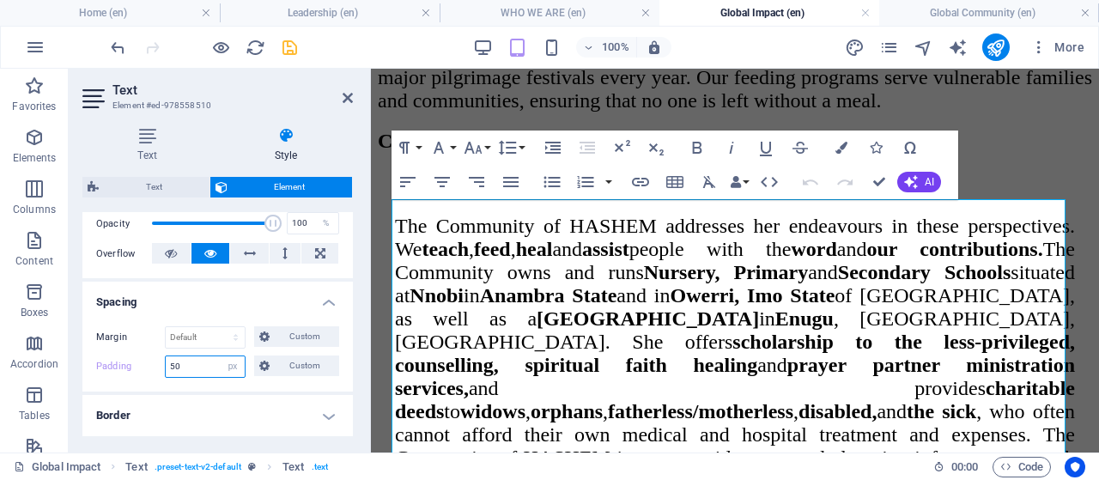
type input "5"
type input "20"
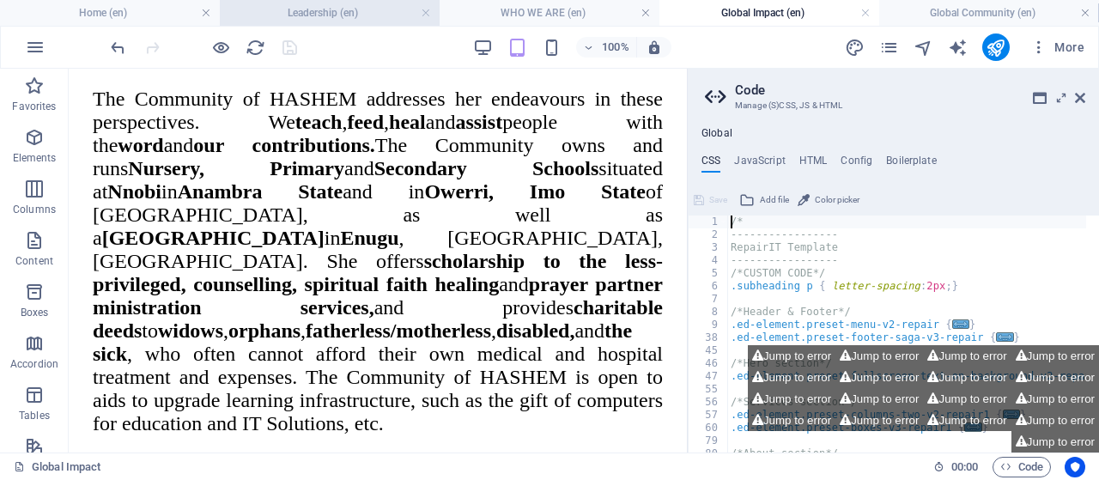
scroll to position [1390, 0]
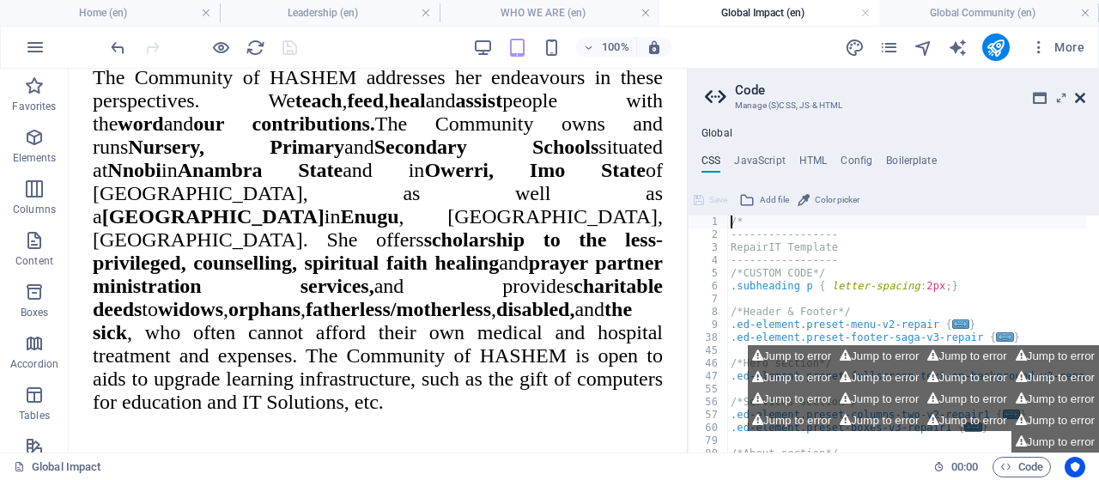
click at [1081, 100] on icon at bounding box center [1080, 98] width 10 height 14
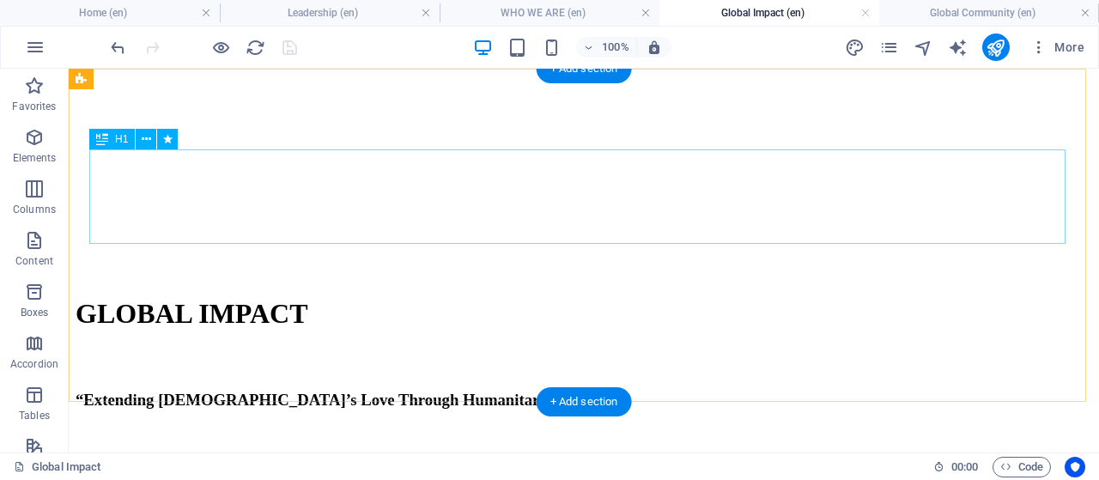
scroll to position [0, 0]
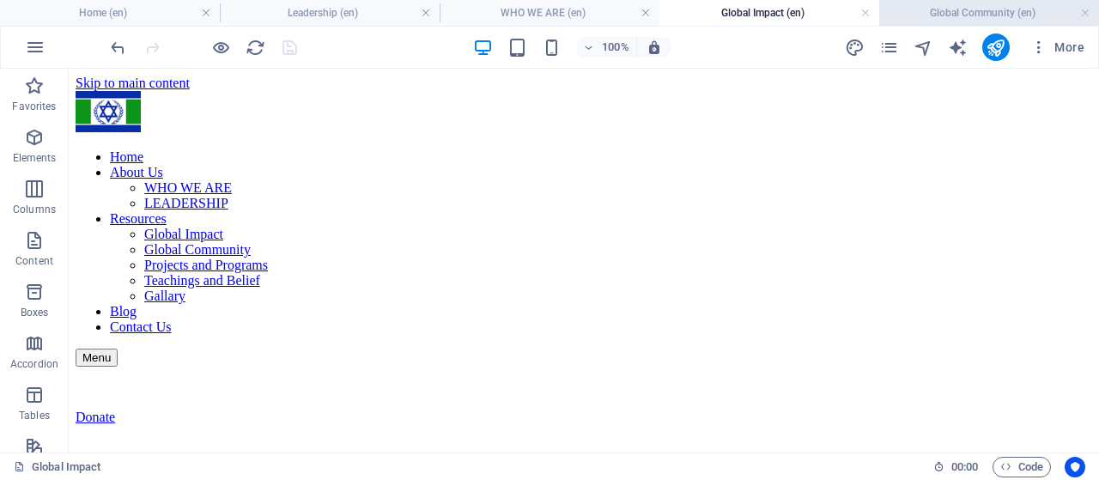
click at [959, 16] on h4 "Global Community (en)" at bounding box center [989, 12] width 220 height 19
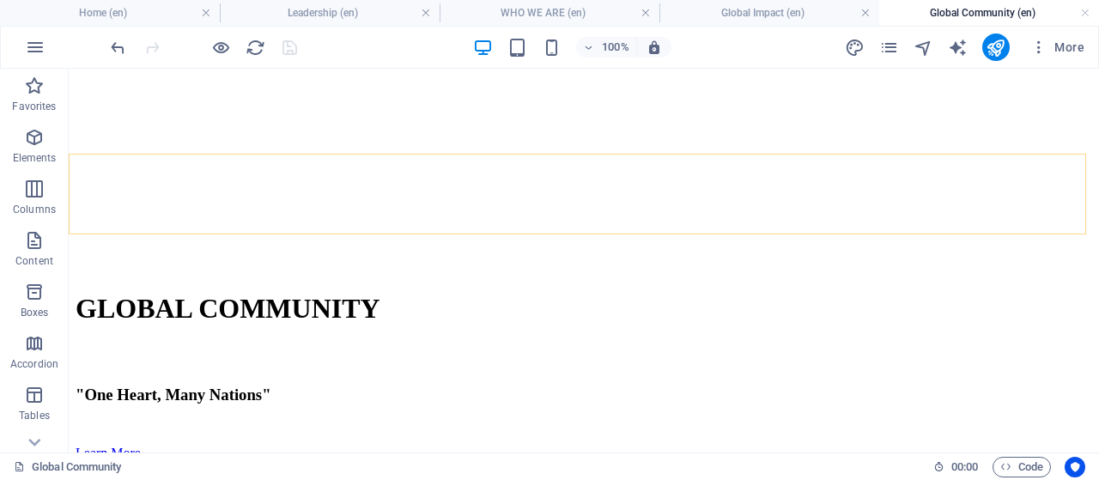
scroll to position [172, 0]
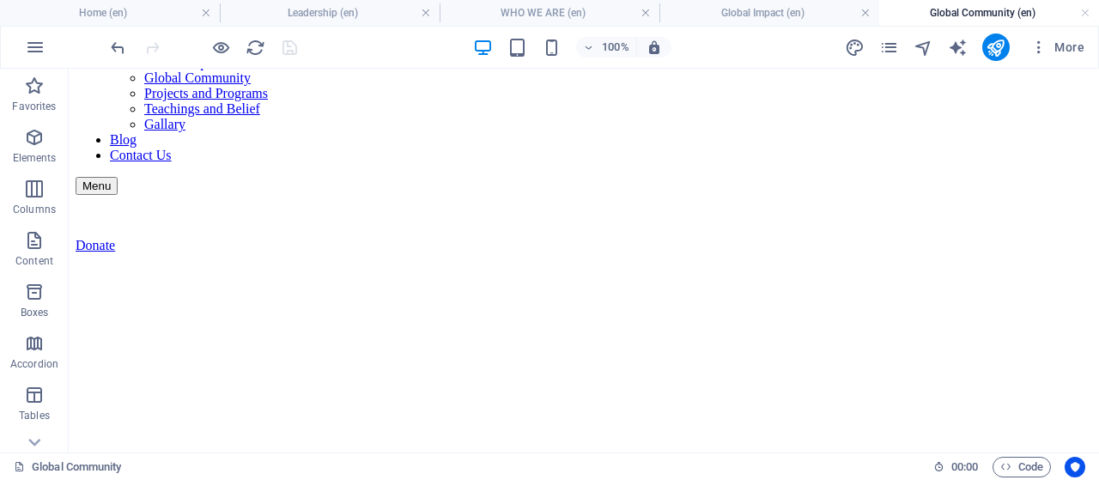
drag, startPoint x: 750, startPoint y: 4, endPoint x: 701, endPoint y: 38, distance: 59.3
click at [750, 4] on h4 "Global Impact (en)" at bounding box center [769, 12] width 220 height 19
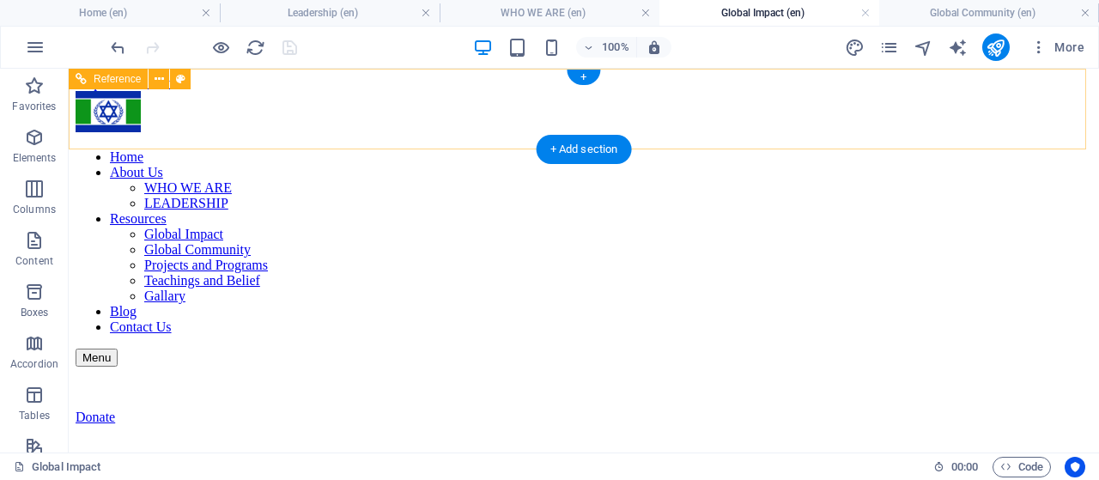
scroll to position [0, 0]
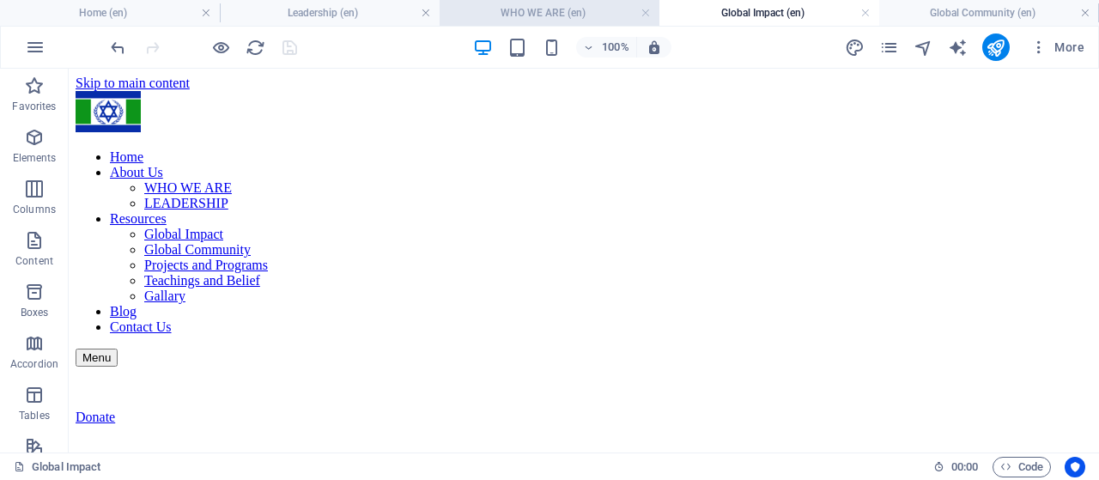
click at [521, 11] on h4 "WHO WE ARE (en)" at bounding box center [549, 12] width 220 height 19
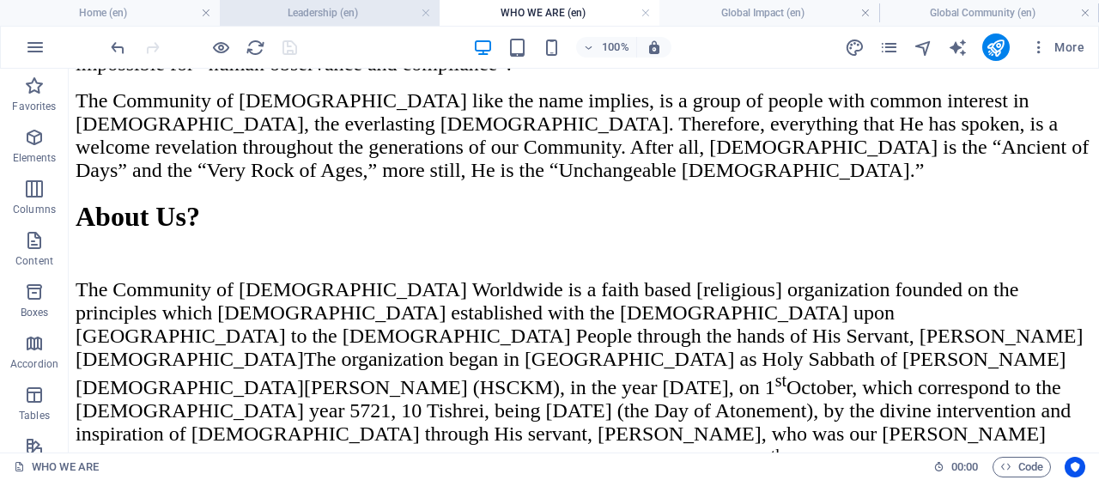
click at [344, 21] on h4 "Leadership (en)" at bounding box center [330, 12] width 220 height 19
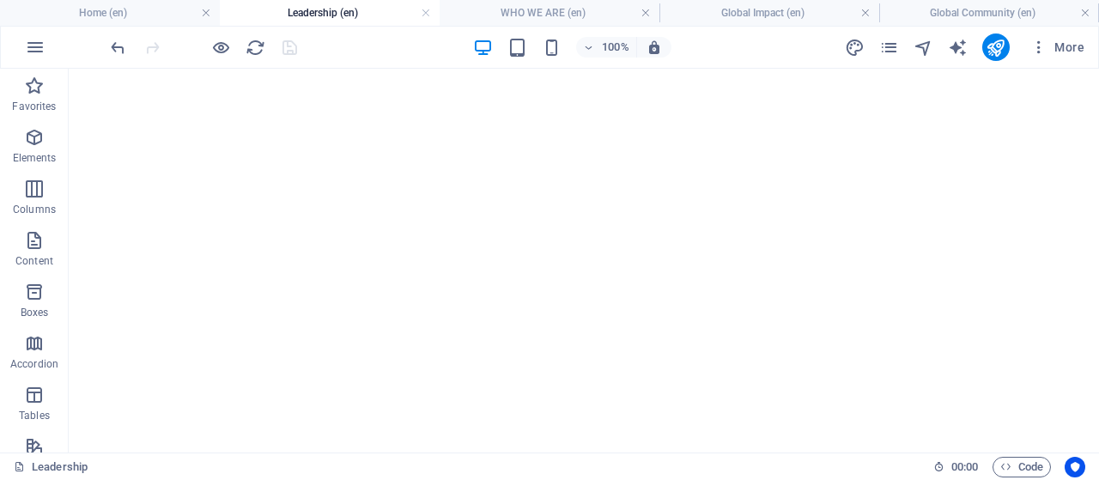
scroll to position [0, 0]
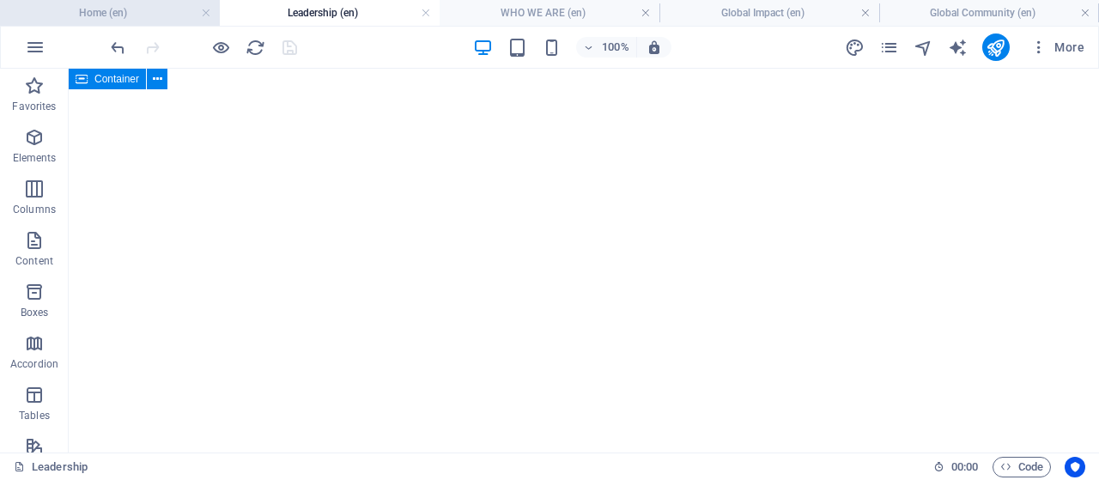
click at [124, 12] on h4 "Home (en)" at bounding box center [110, 12] width 220 height 19
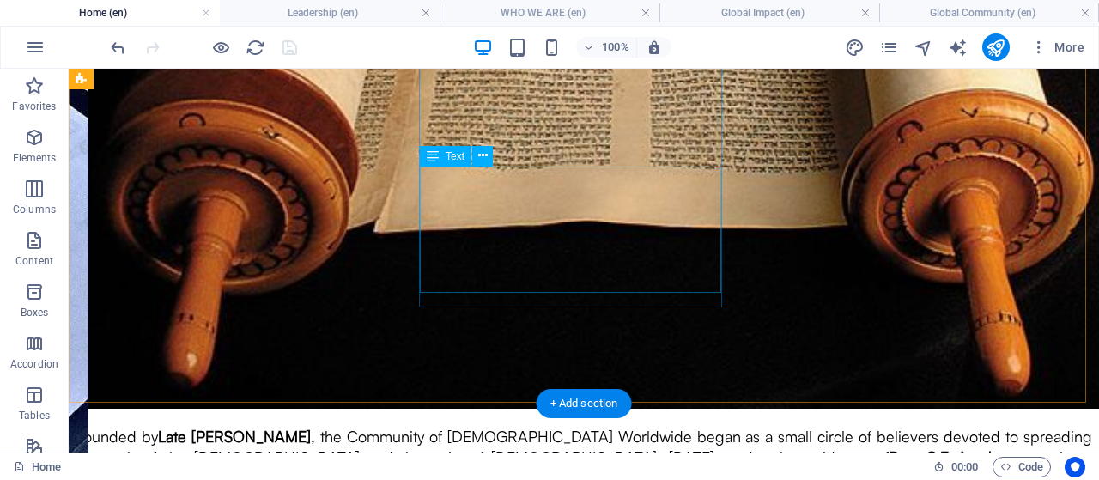
scroll to position [2829, 0]
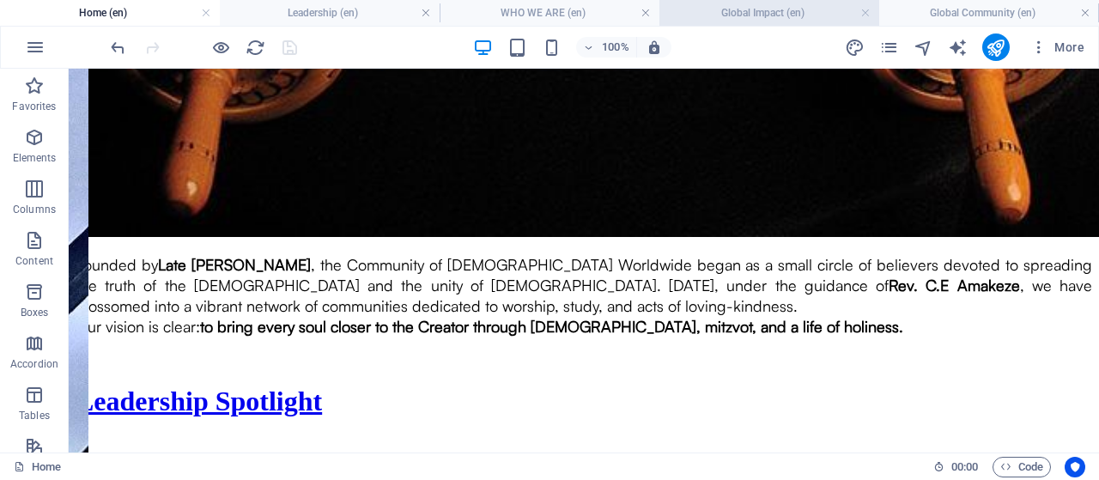
click at [784, 15] on h4 "Global Impact (en)" at bounding box center [769, 12] width 220 height 19
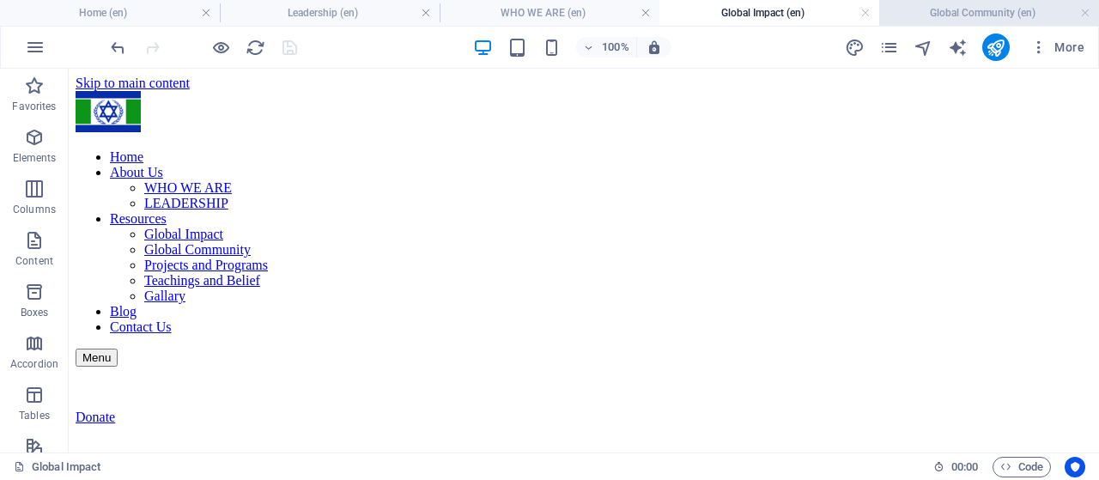
scroll to position [0, 0]
click at [999, 17] on h4 "Global Community (en)" at bounding box center [989, 12] width 220 height 19
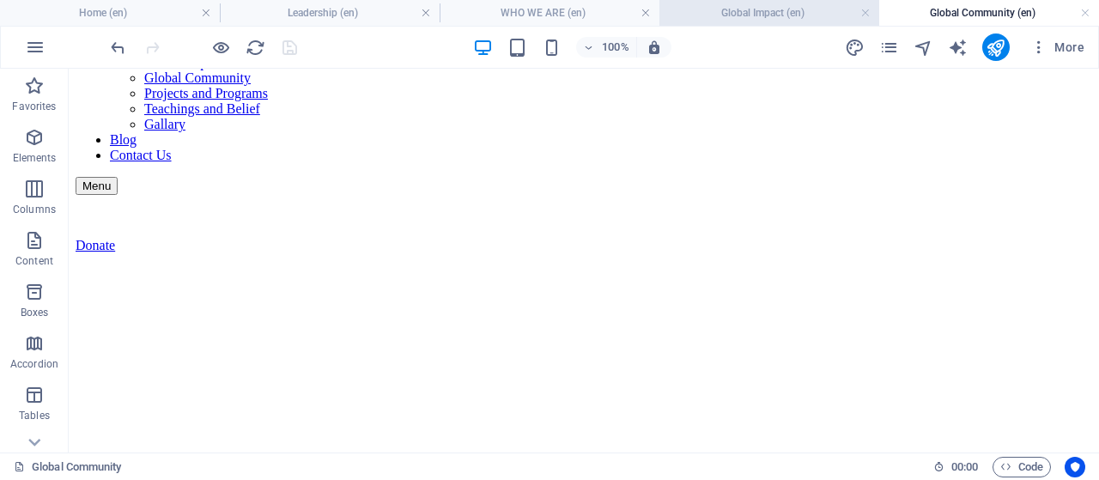
click at [735, 18] on h4 "Global Impact (en)" at bounding box center [769, 12] width 220 height 19
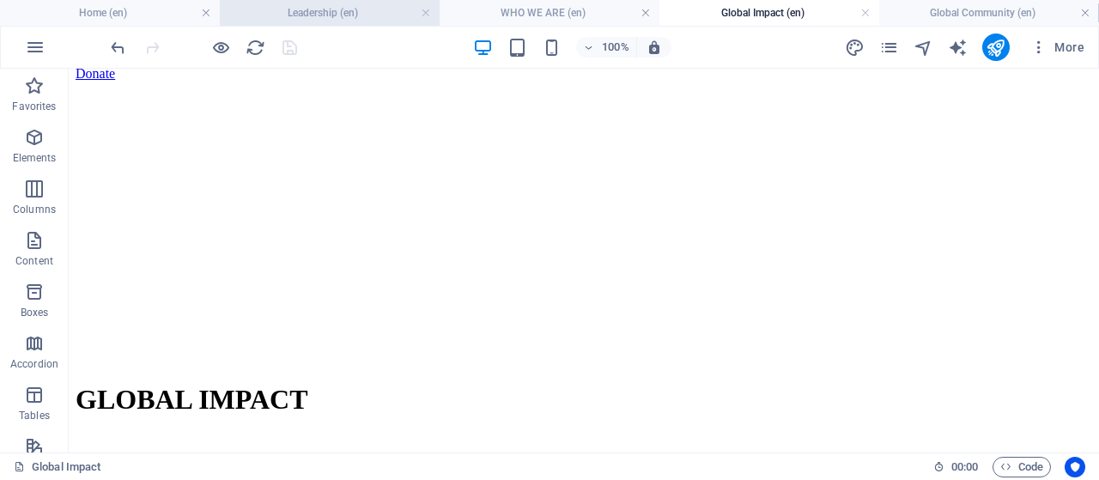
scroll to position [0, 0]
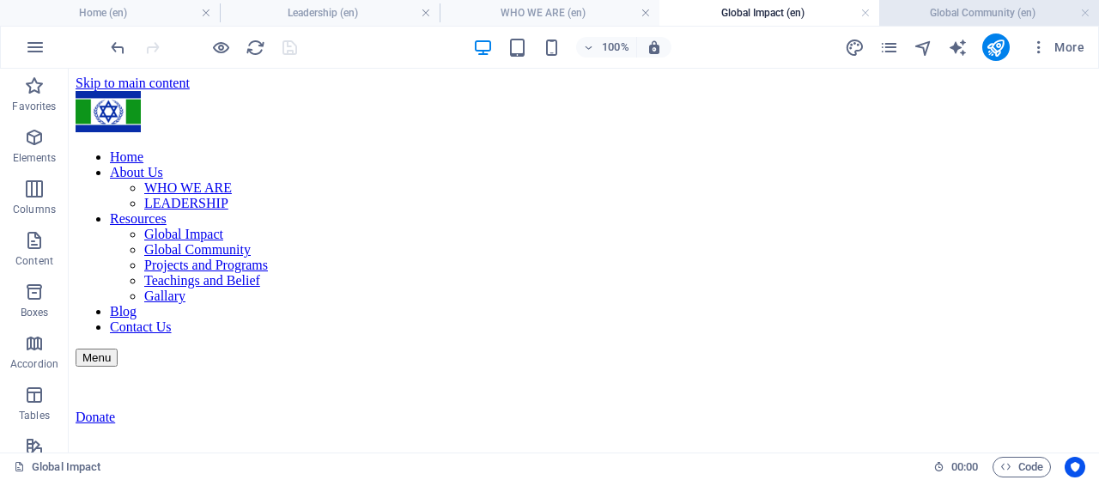
click at [963, 21] on h4 "Global Community (en)" at bounding box center [989, 12] width 220 height 19
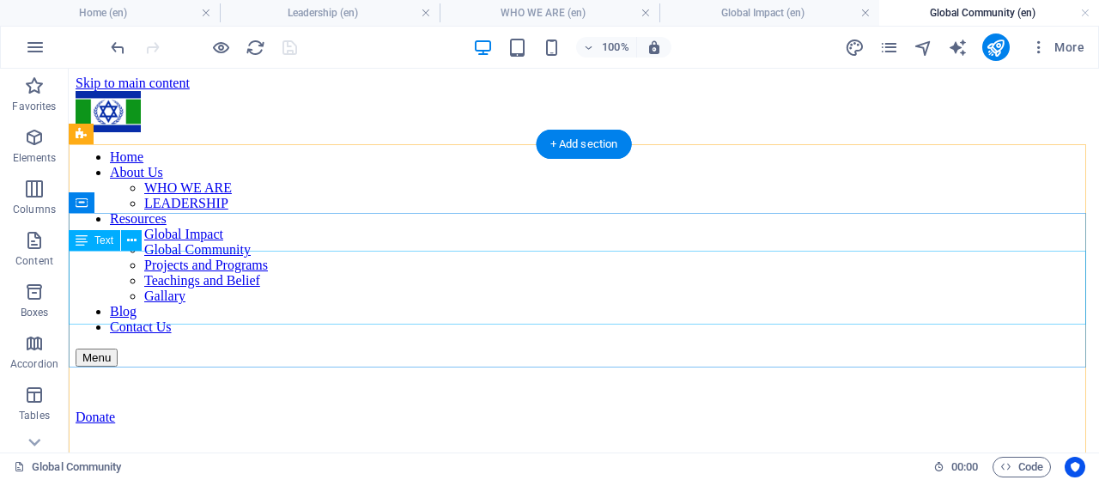
scroll to position [257, 0]
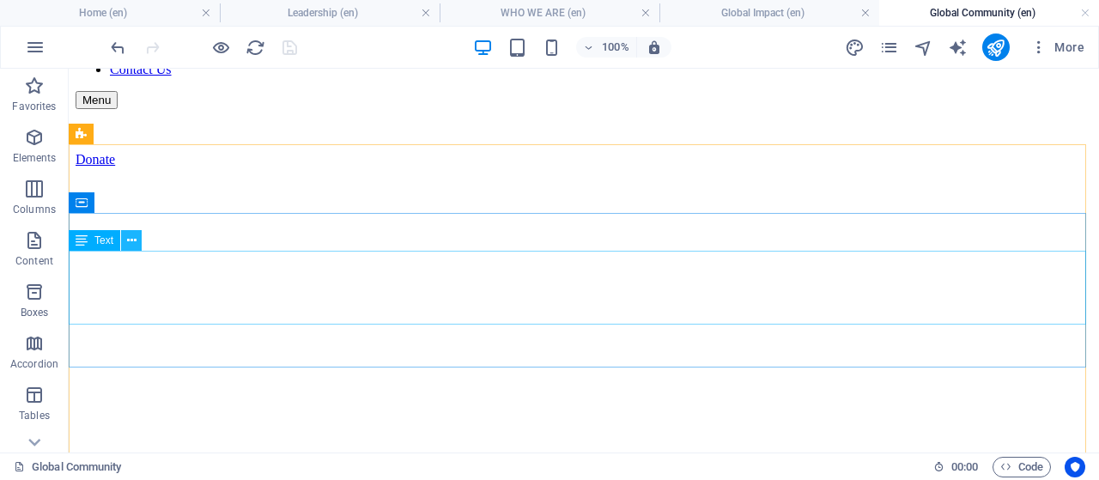
click at [130, 241] on icon at bounding box center [131, 241] width 9 height 18
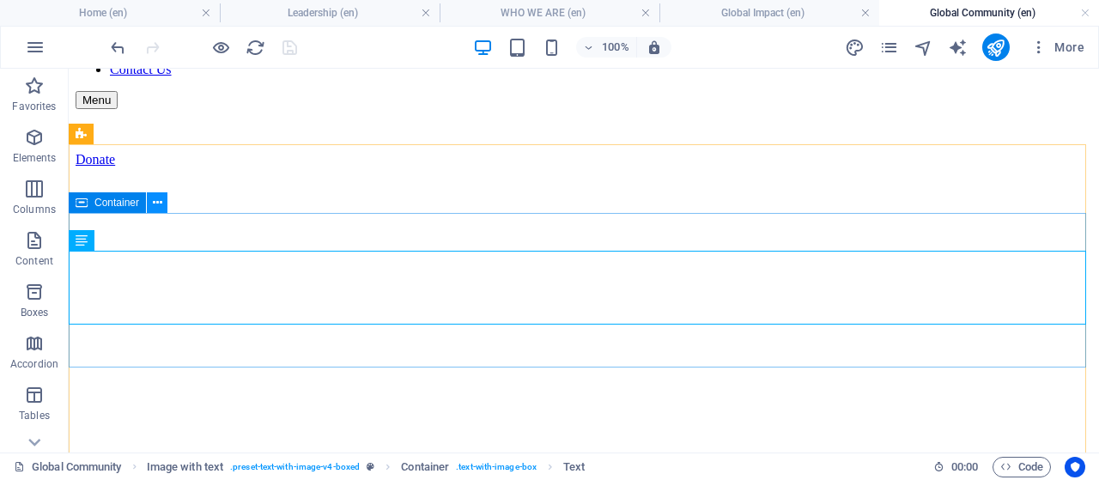
click at [160, 204] on icon at bounding box center [157, 203] width 9 height 18
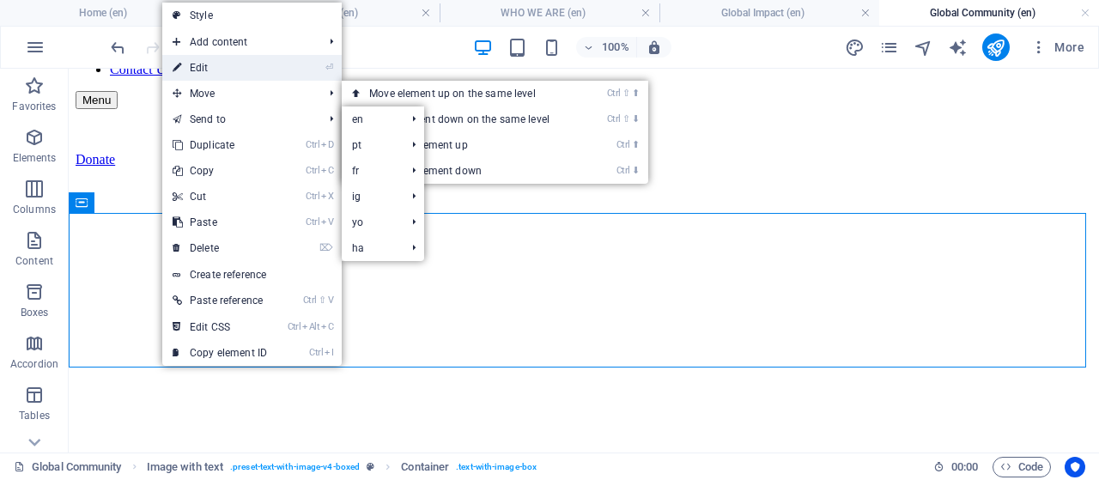
click at [235, 76] on link "⏎ Edit" at bounding box center [219, 68] width 115 height 26
select select "px"
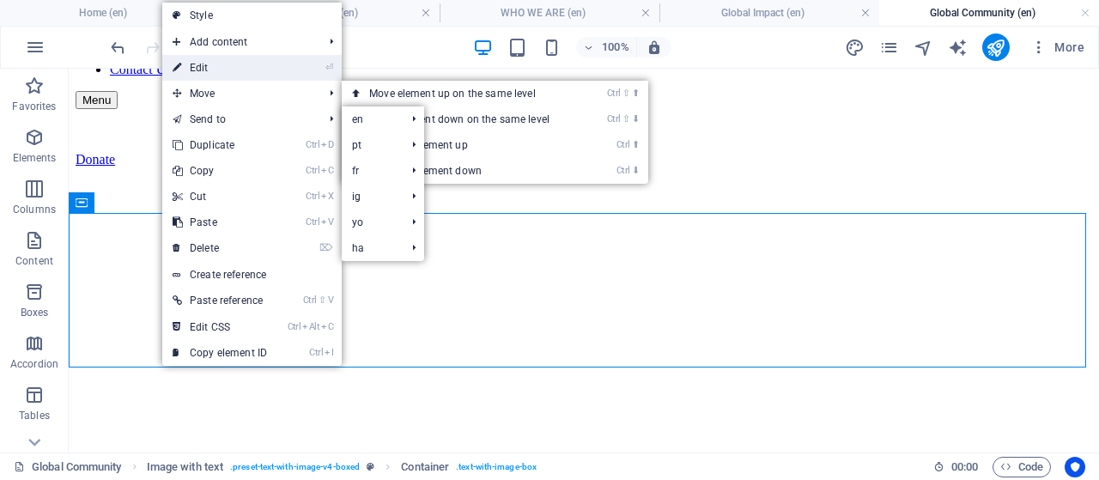
select select "px"
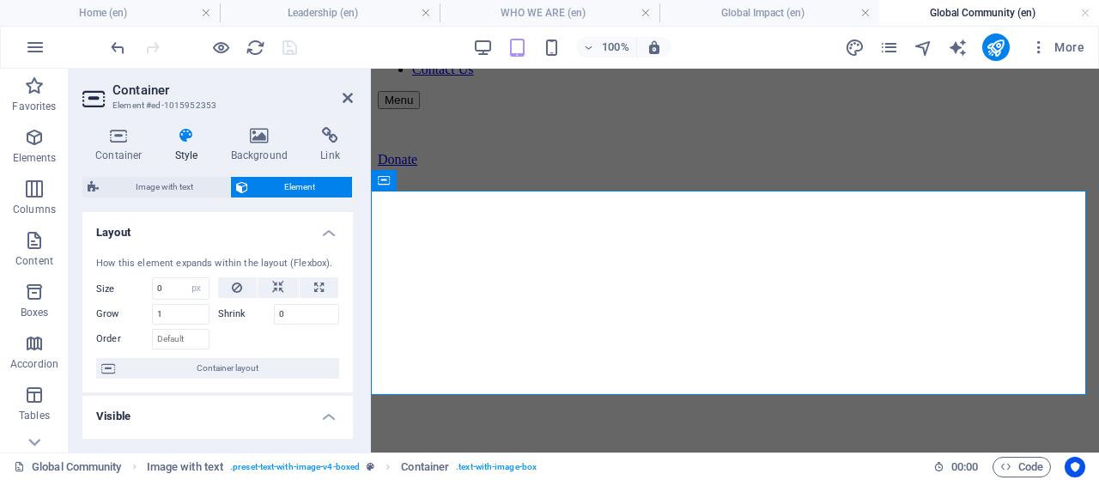
select select "DISABLED_OPTION_VALUE"
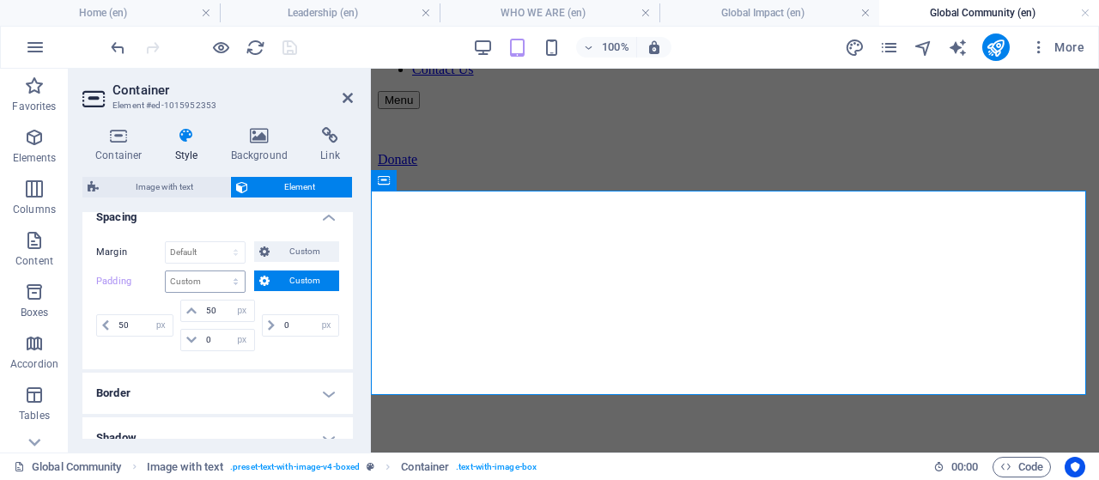
scroll to position [343, 0]
click at [232, 281] on select "Default px rem % vh vw Custom" at bounding box center [205, 280] width 79 height 21
drag, startPoint x: 126, startPoint y: 296, endPoint x: 209, endPoint y: 279, distance: 84.2
click at [126, 299] on div "50 px rem % vh vw" at bounding box center [136, 324] width 81 height 51
click at [230, 252] on select "Default auto px % rem vw vh Custom" at bounding box center [205, 251] width 79 height 21
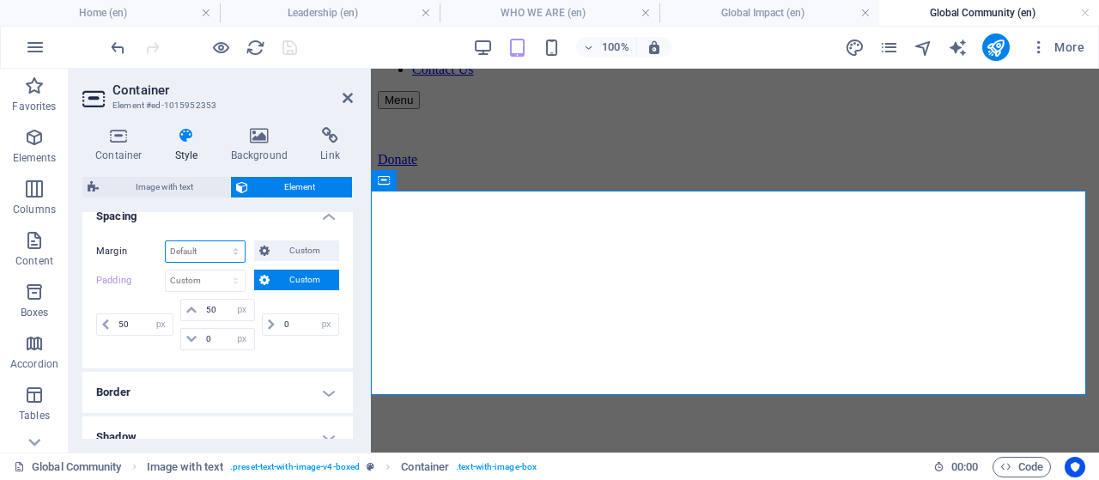
select select "px"
click at [220, 241] on select "Default auto px % rem vw vh Custom" at bounding box center [205, 251] width 79 height 21
select select "px"
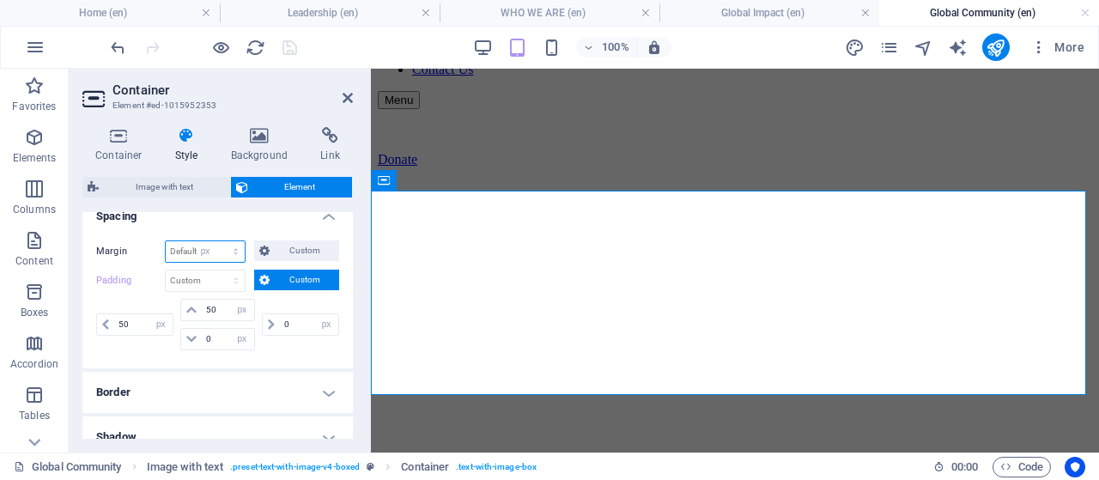
select select "px"
click at [282, 251] on span "Custom" at bounding box center [304, 250] width 59 height 21
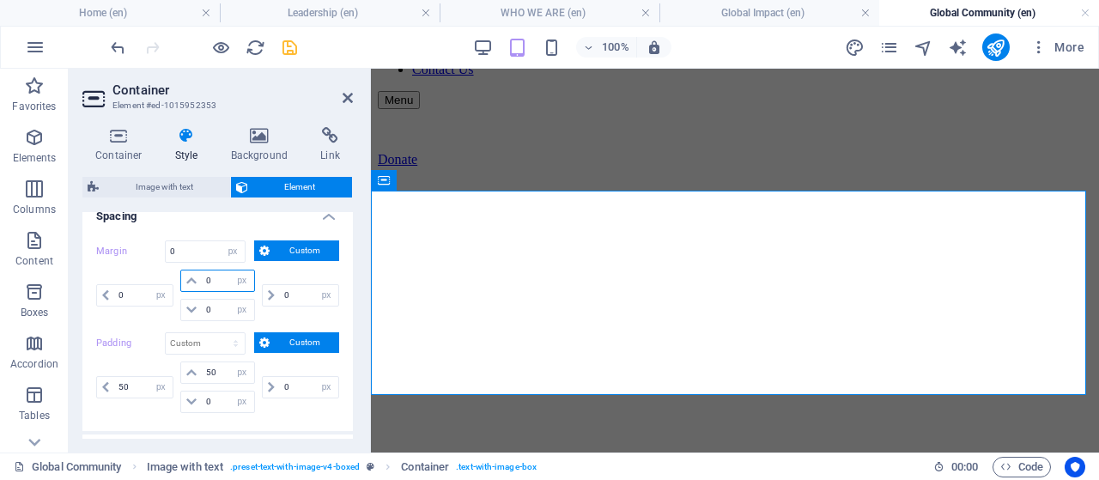
drag, startPoint x: 211, startPoint y: 274, endPoint x: 196, endPoint y: 277, distance: 15.8
click at [196, 277] on div "auto px % rem vw vh" at bounding box center [217, 280] width 74 height 22
drag, startPoint x: 132, startPoint y: 292, endPoint x: 109, endPoint y: 292, distance: 23.2
click at [109, 292] on div "auto px % rem vw vh" at bounding box center [134, 295] width 77 height 22
type input "50"
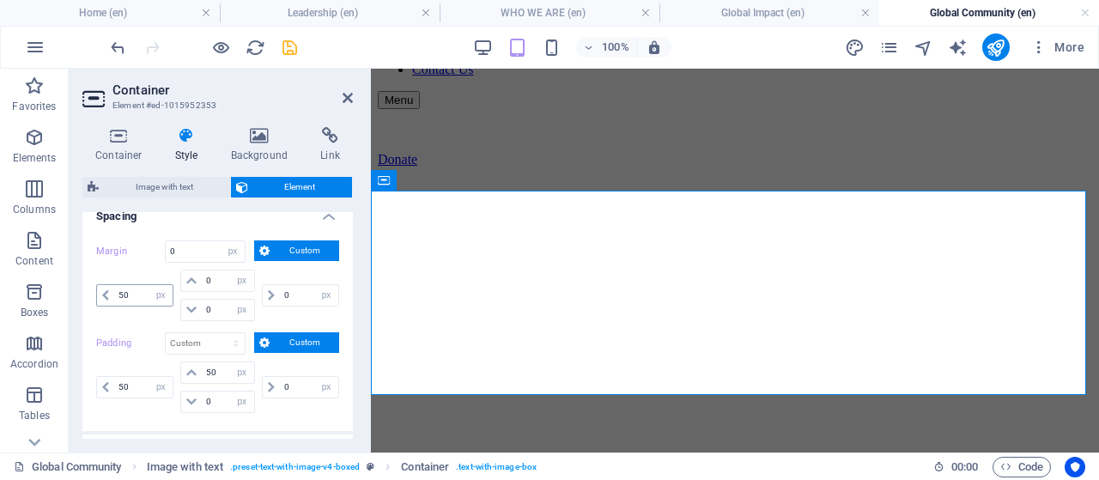
select select "DISABLED_OPTION_VALUE"
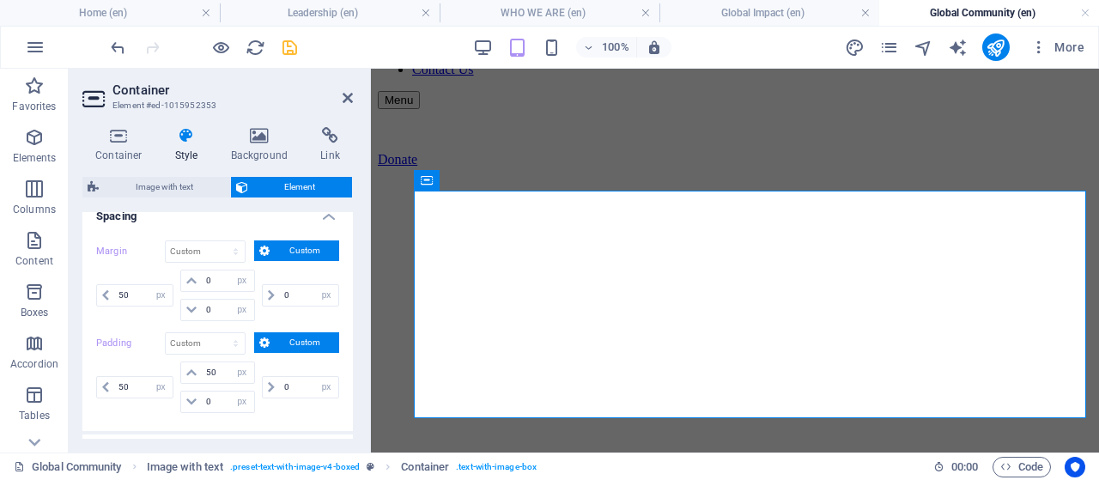
click at [286, 50] on icon "save" at bounding box center [290, 48] width 20 height 20
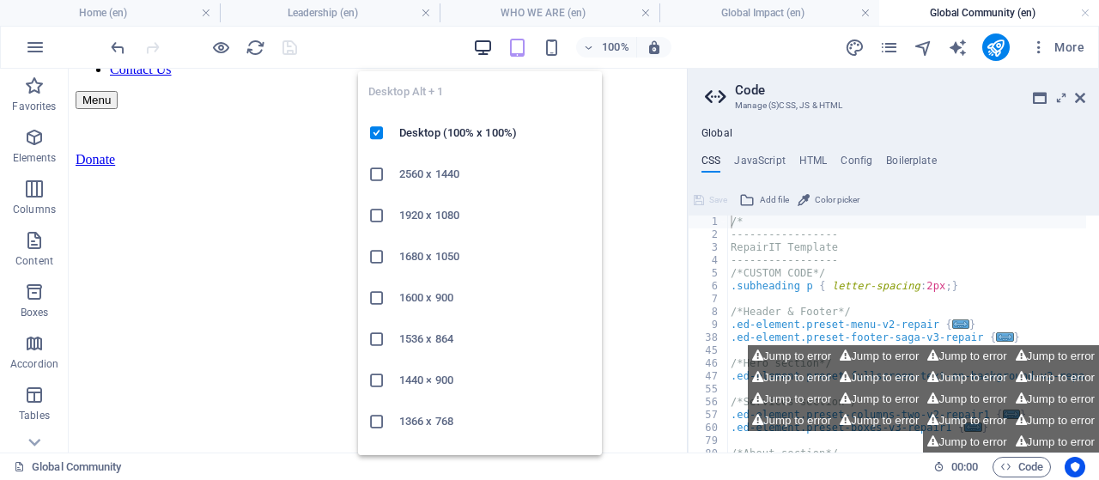
click at [479, 46] on icon "button" at bounding box center [483, 48] width 20 height 20
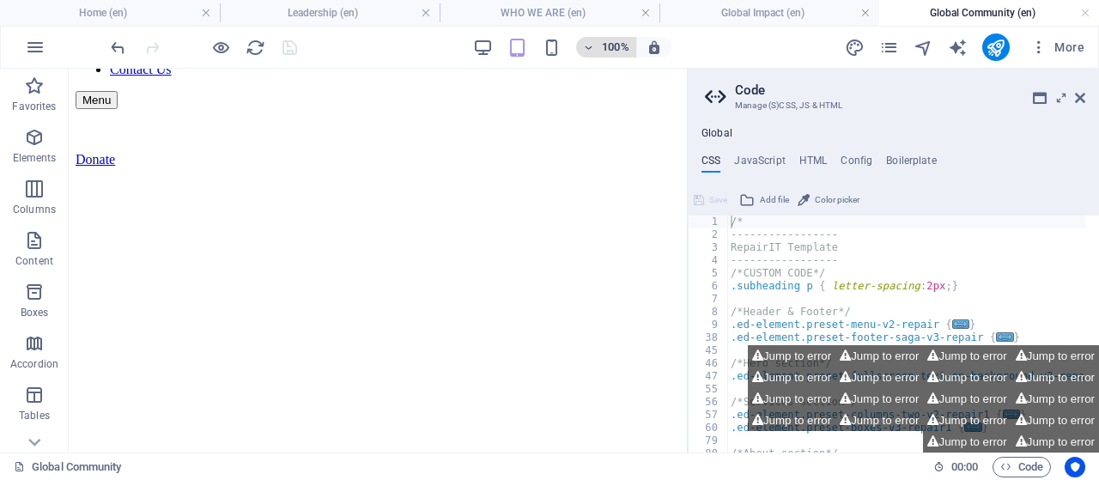
click at [594, 43] on icon "button" at bounding box center [589, 47] width 12 height 11
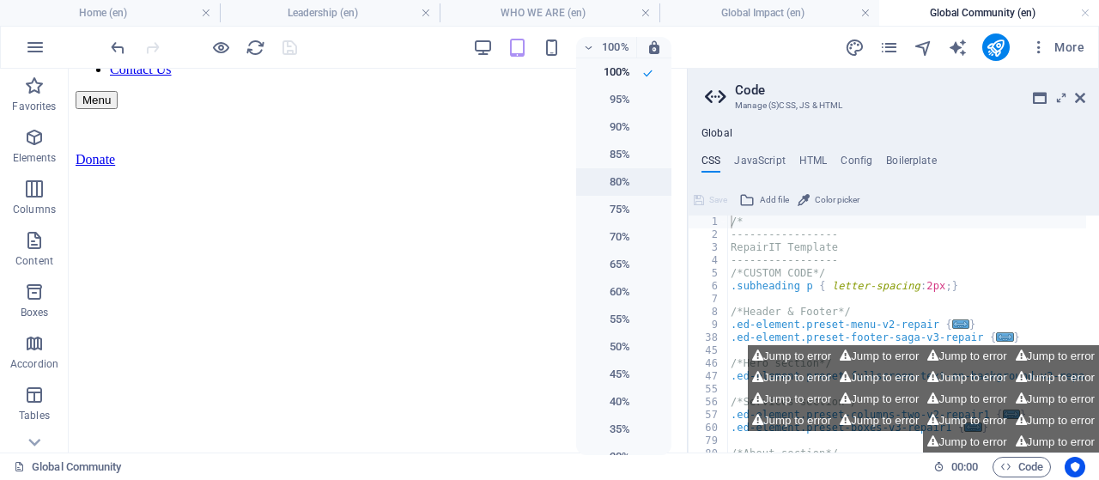
click at [615, 179] on h6 "80%" at bounding box center [608, 182] width 44 height 21
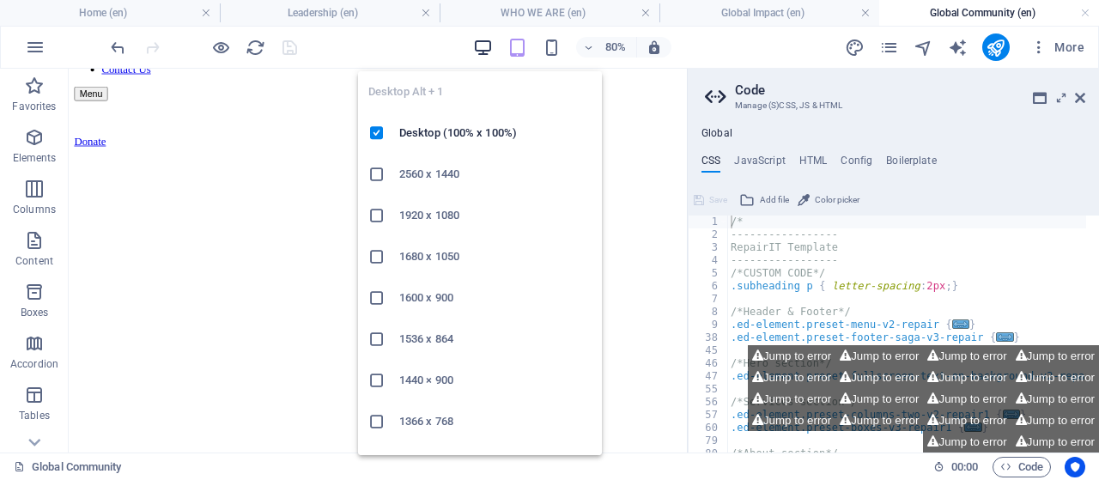
click at [481, 45] on icon "button" at bounding box center [483, 48] width 20 height 20
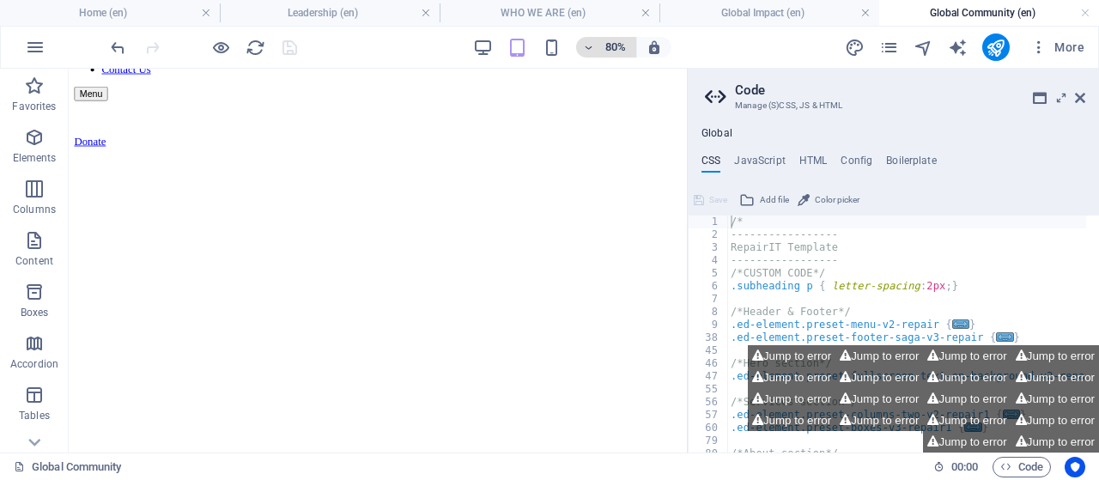
click at [606, 49] on h6 "80%" at bounding box center [615, 47] width 27 height 21
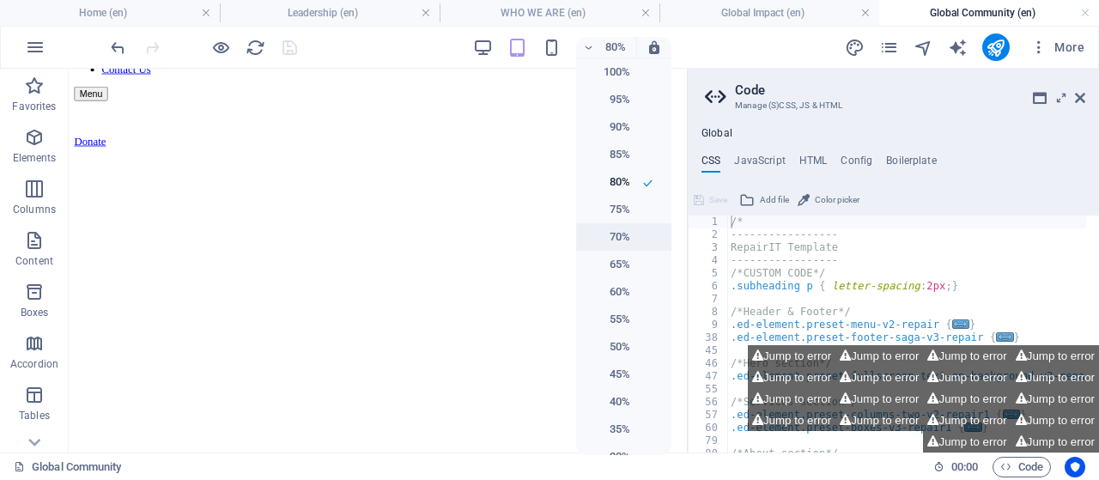
click at [620, 233] on h6 "70%" at bounding box center [608, 237] width 44 height 21
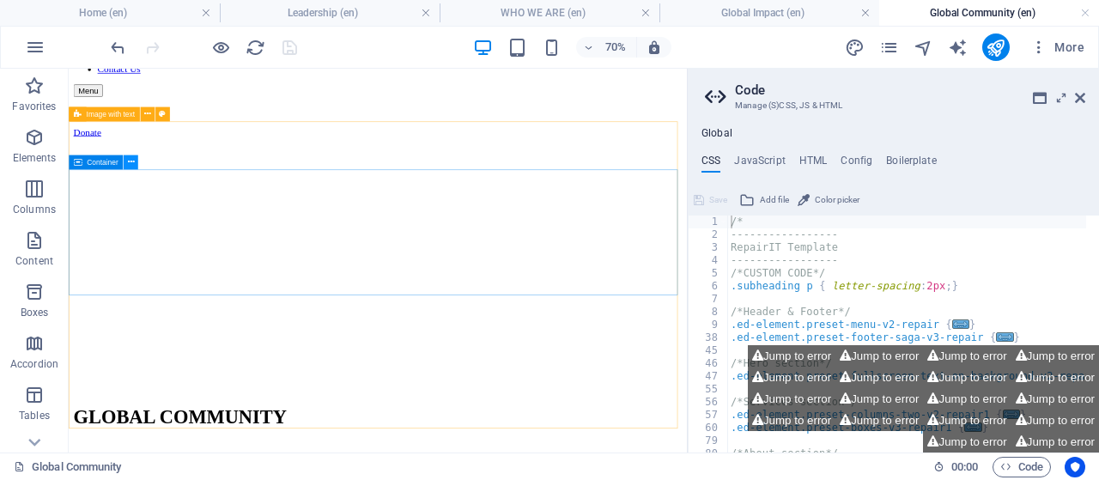
click at [126, 164] on button at bounding box center [131, 162] width 15 height 15
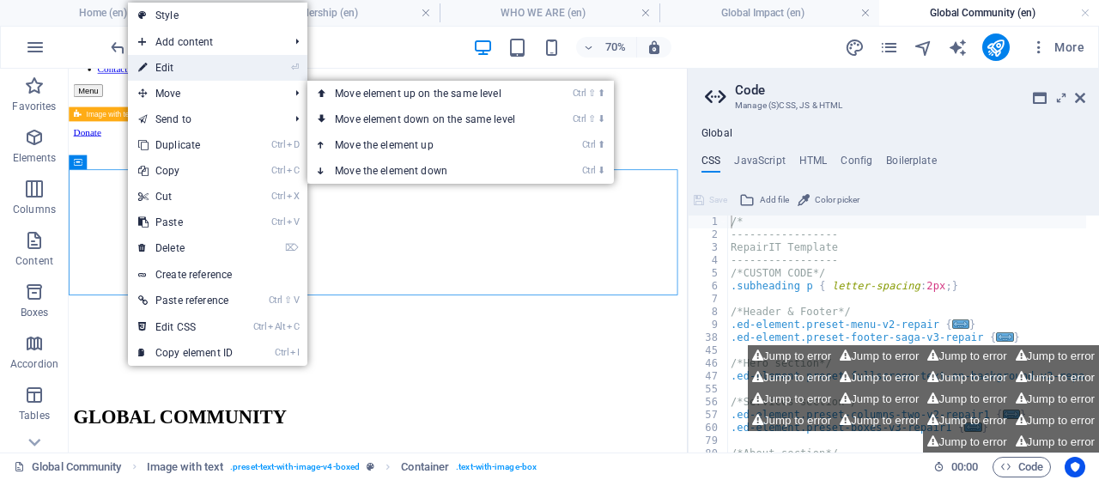
click at [172, 73] on link "⏎ Edit" at bounding box center [185, 68] width 115 height 26
select select "px"
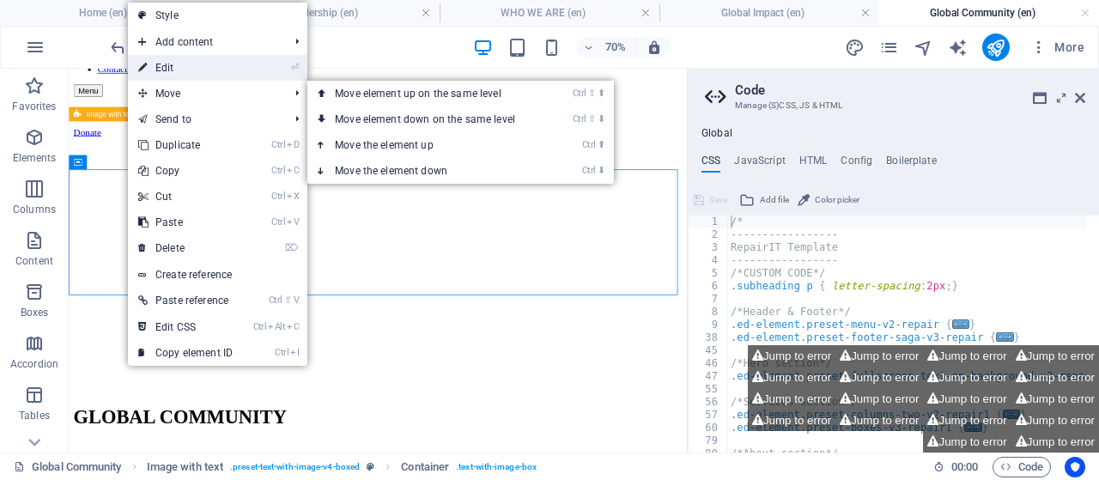
select select "px"
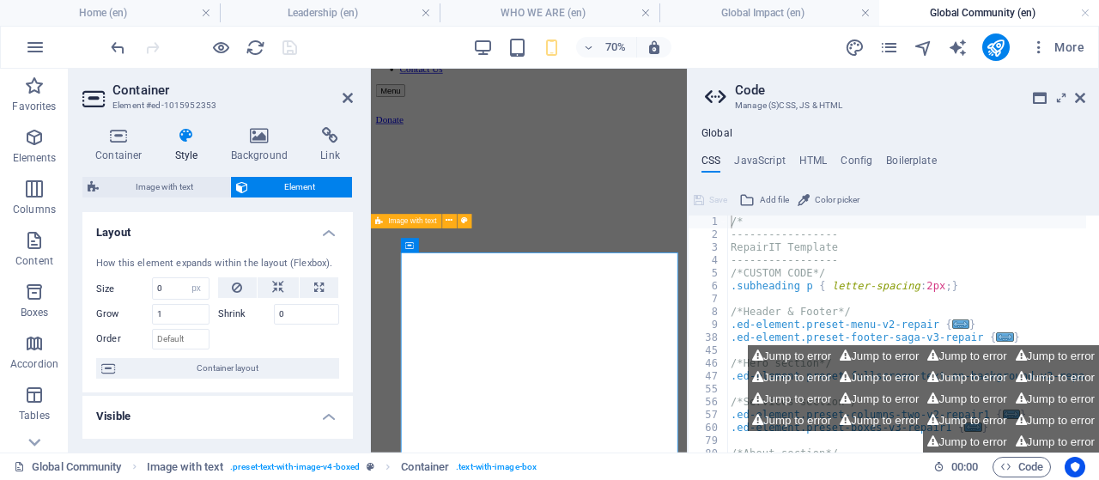
select select "px"
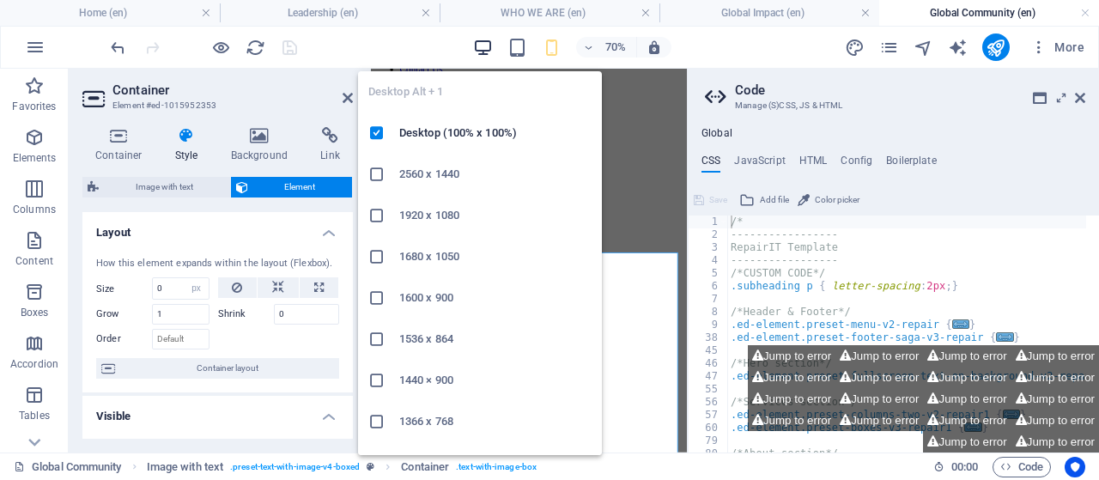
click at [485, 44] on icon "button" at bounding box center [483, 48] width 20 height 20
click at [477, 42] on icon "button" at bounding box center [483, 48] width 20 height 20
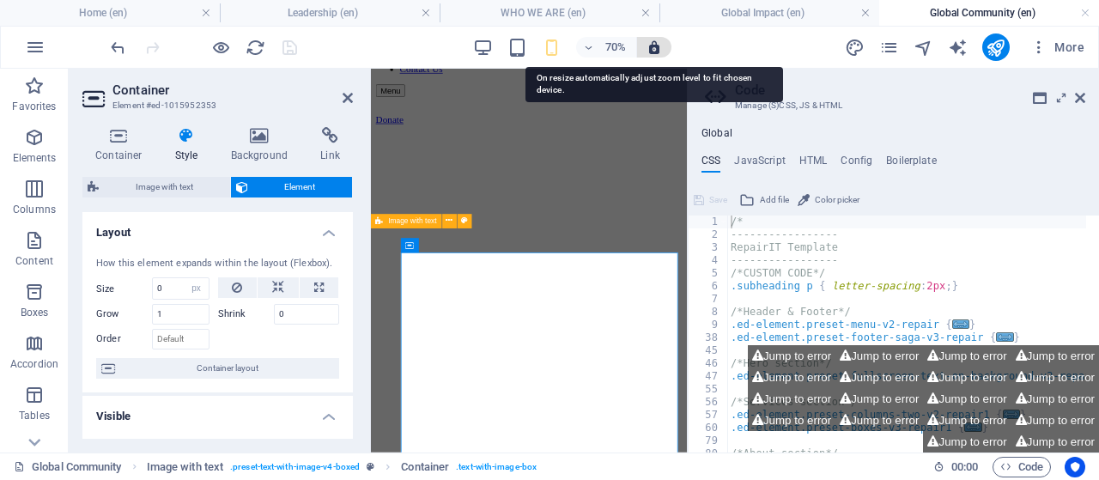
click at [651, 47] on icon "button" at bounding box center [653, 46] width 15 height 15
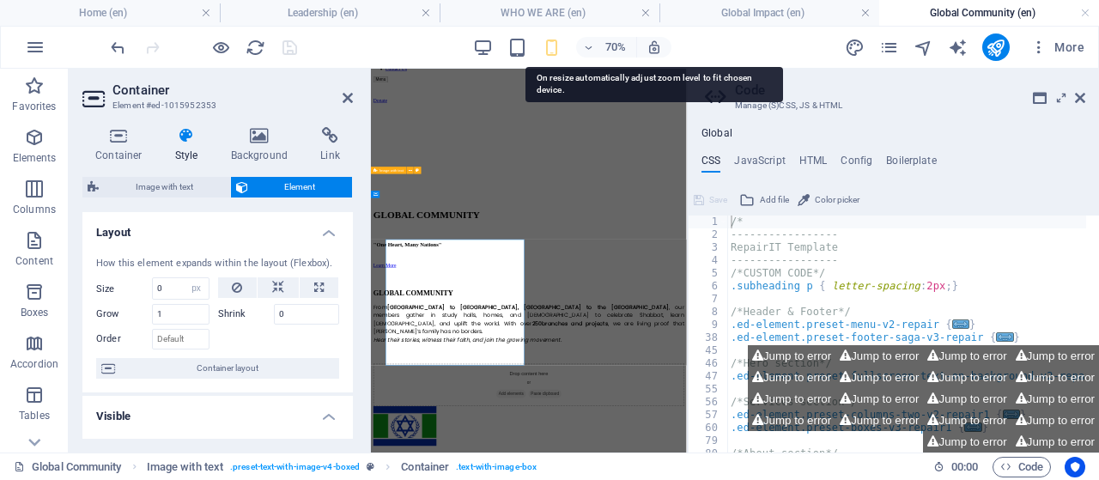
scroll to position [33, 0]
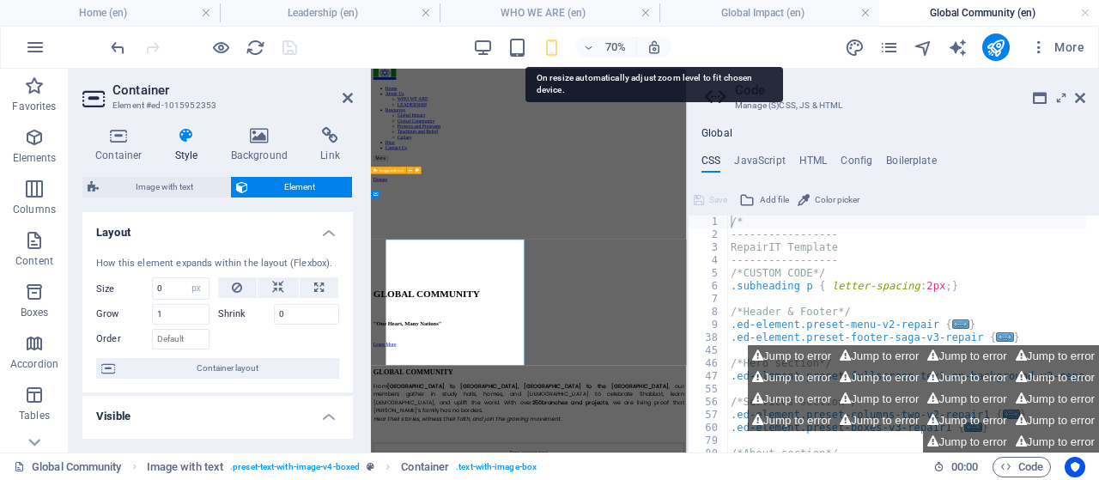
select select "DISABLED_OPTION_VALUE"
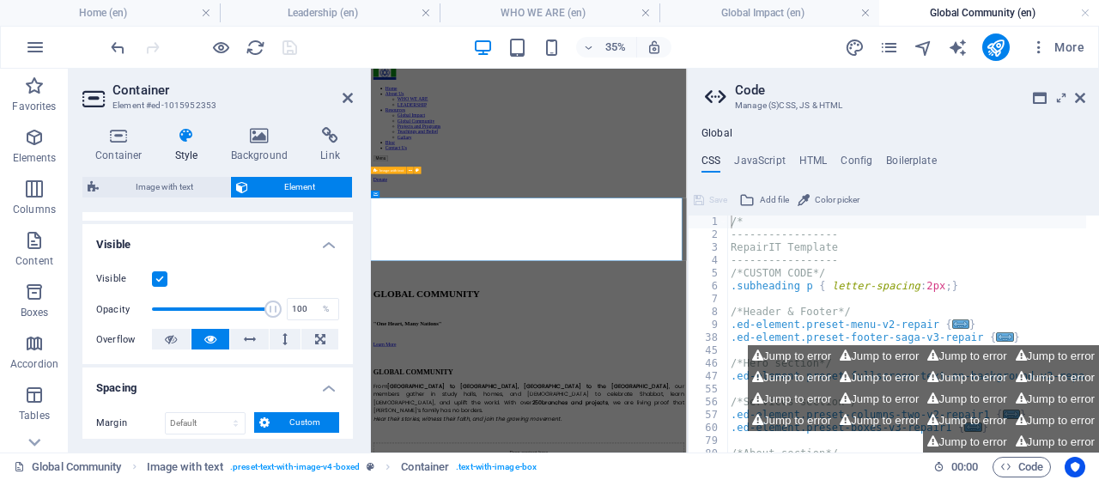
scroll to position [343, 0]
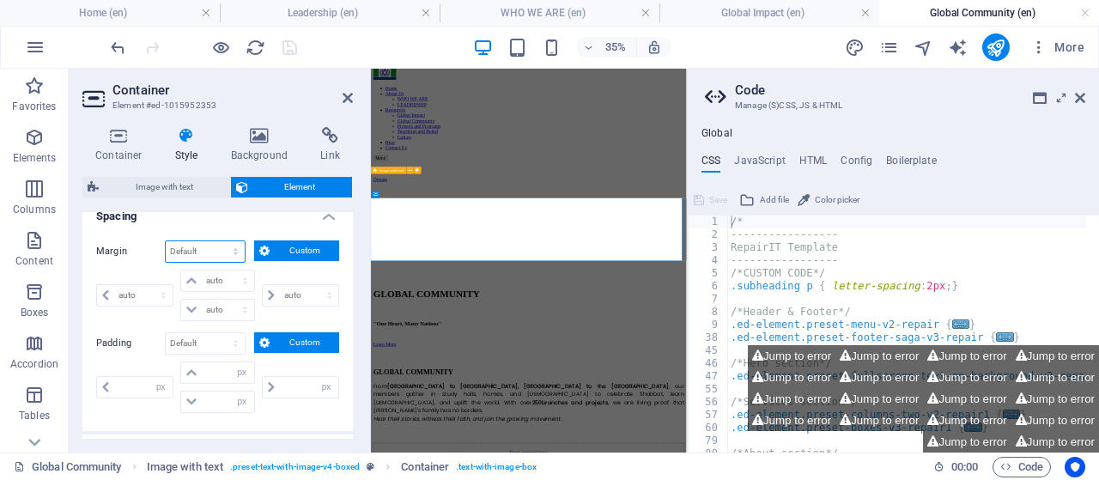
click at [231, 248] on select "Default auto px % rem vw vh Custom" at bounding box center [205, 251] width 79 height 21
select select "px"
click at [220, 241] on select "Default auto px % rem vw vh Custom" at bounding box center [205, 251] width 79 height 21
select select "px"
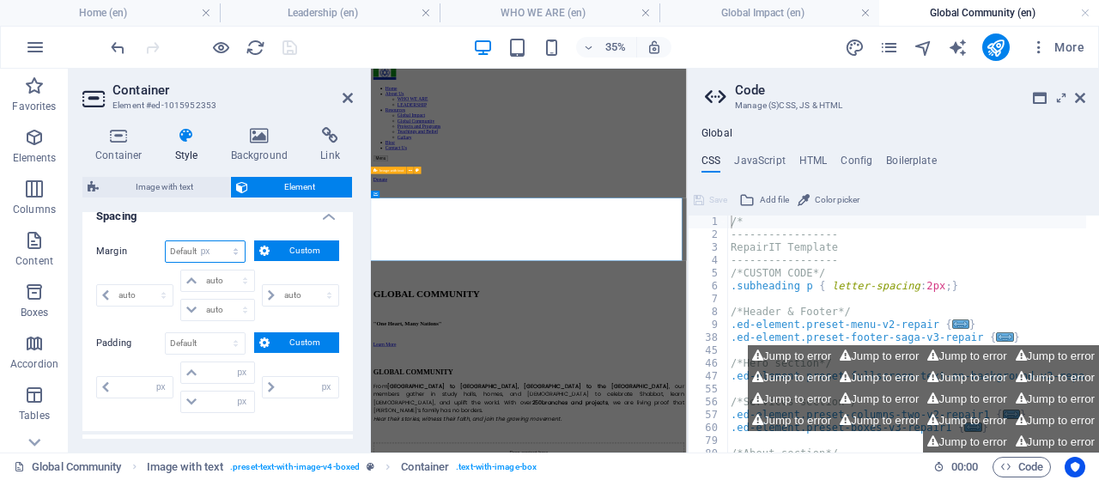
select select "px"
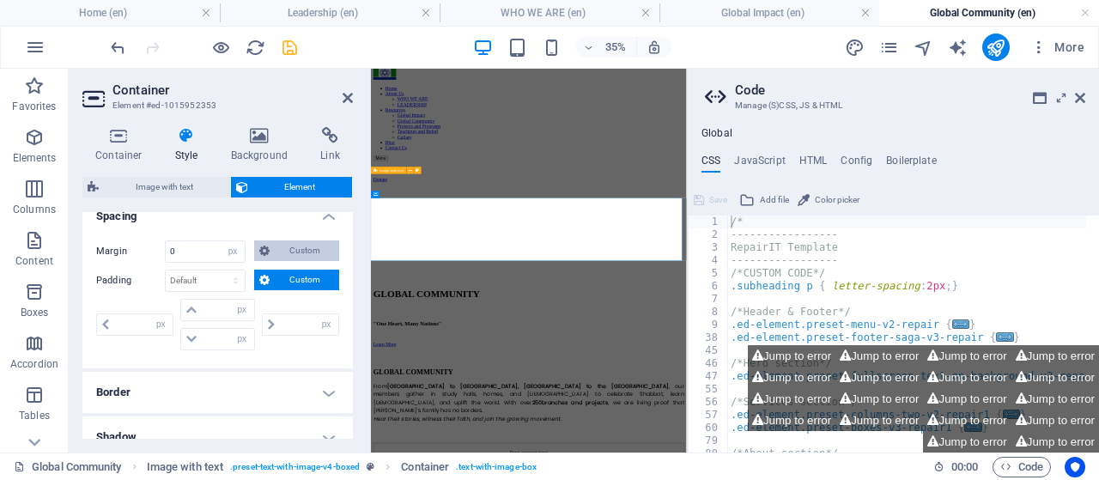
click at [277, 246] on span "Custom" at bounding box center [304, 250] width 59 height 21
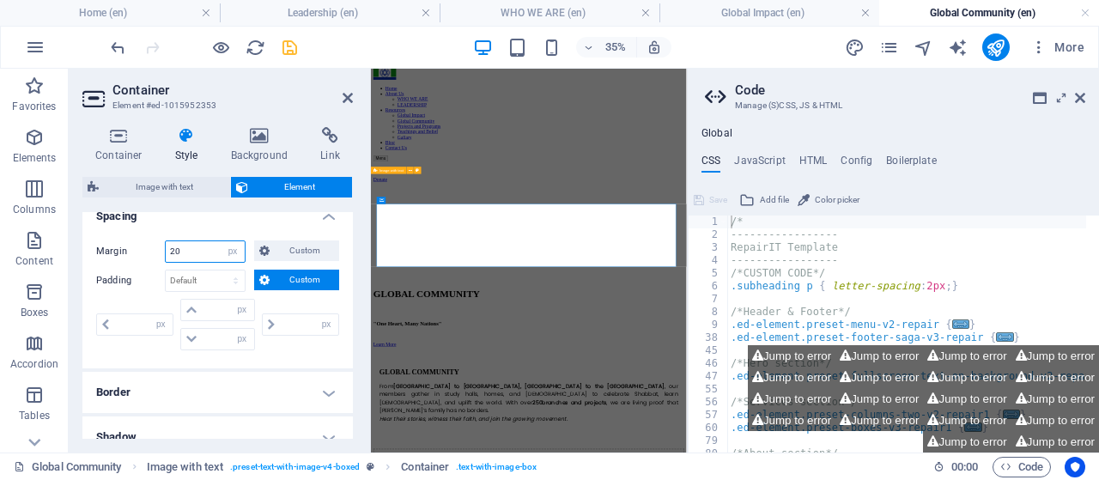
type input "2"
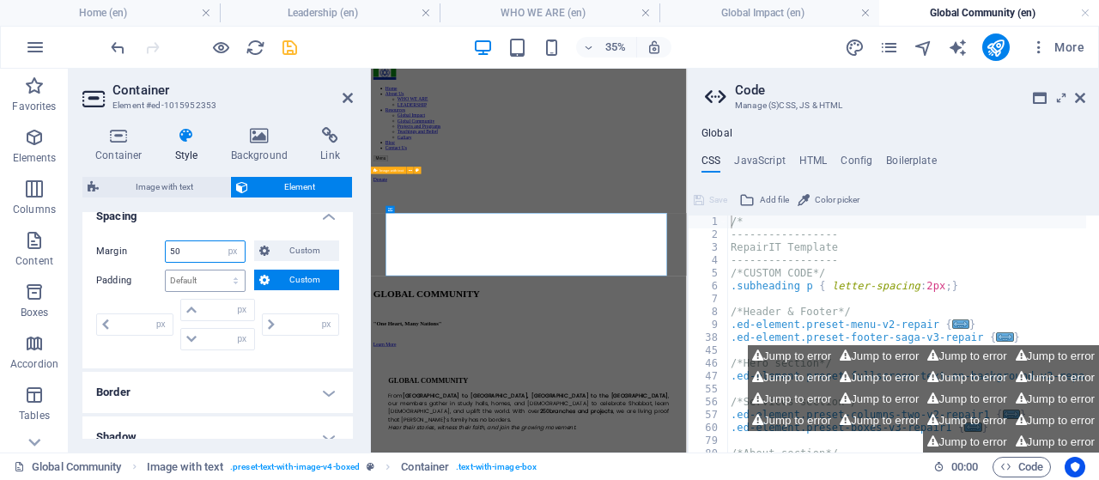
type input "50"
click at [191, 272] on select "Default px rem % vh vw Custom" at bounding box center [205, 280] width 79 height 21
select select "px"
click at [220, 270] on select "Default px rem % vh vw Custom" at bounding box center [205, 280] width 79 height 21
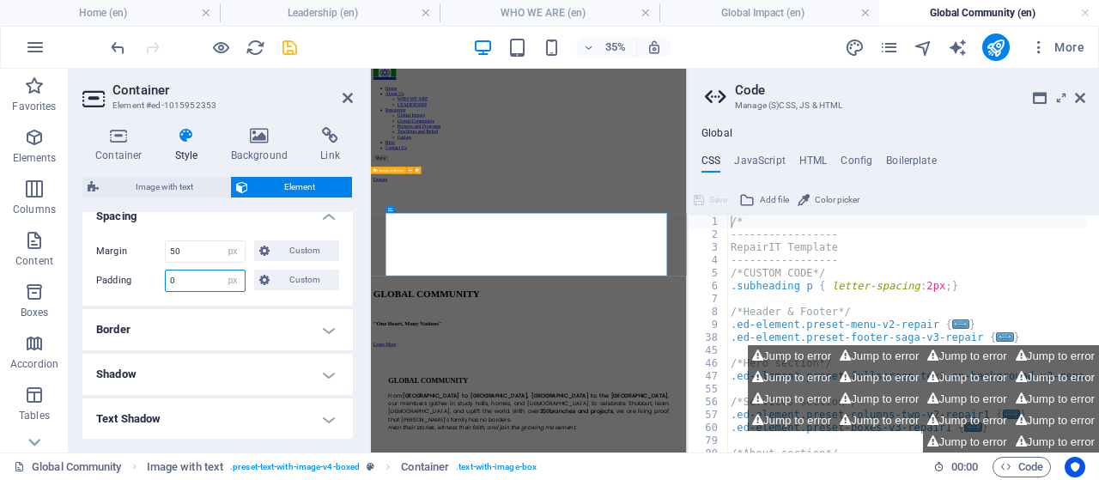
click at [199, 280] on input "number" at bounding box center [205, 280] width 79 height 21
type input "0"
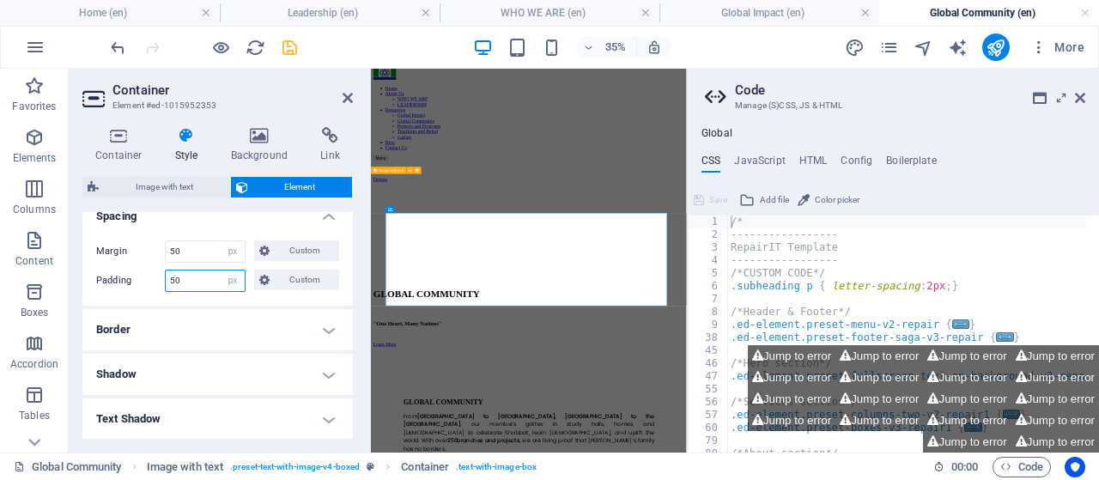
type input "50"
click at [286, 47] on icon "save" at bounding box center [290, 48] width 20 height 20
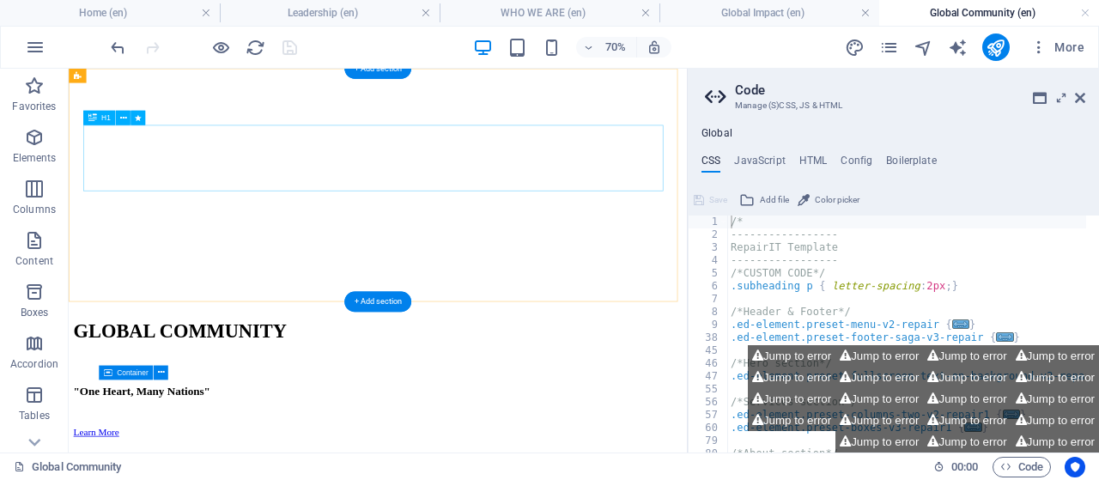
scroll to position [0, 0]
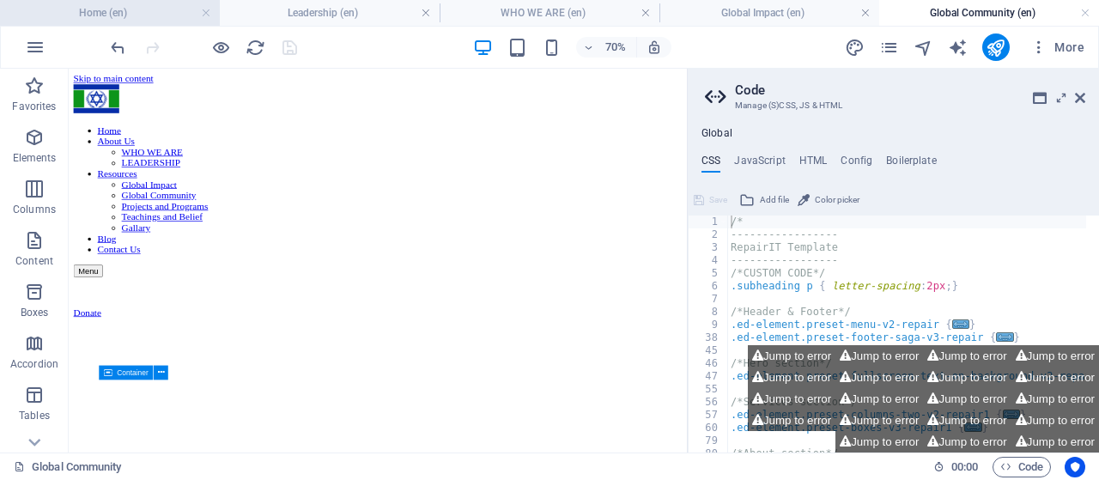
click at [135, 16] on h4 "Home (en)" at bounding box center [110, 12] width 220 height 19
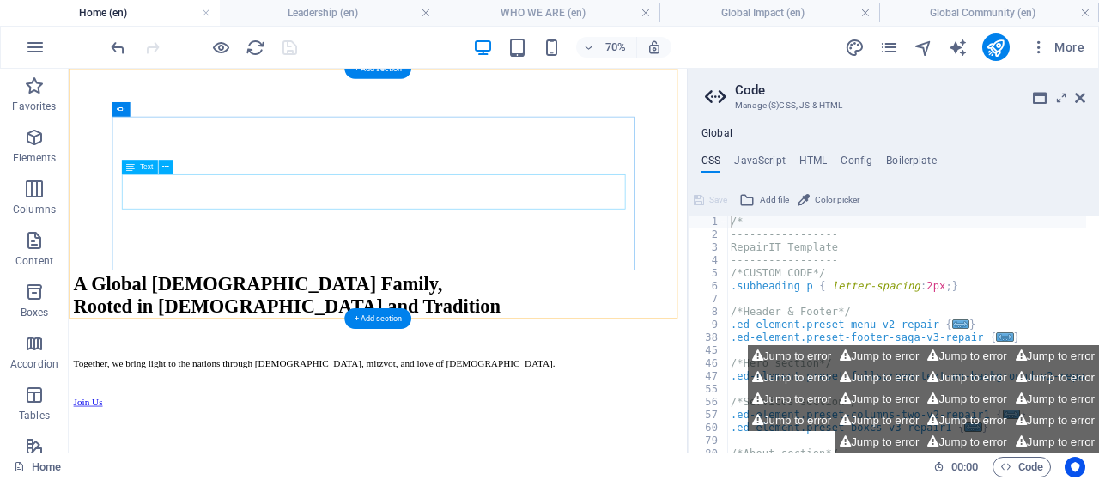
scroll to position [858, 0]
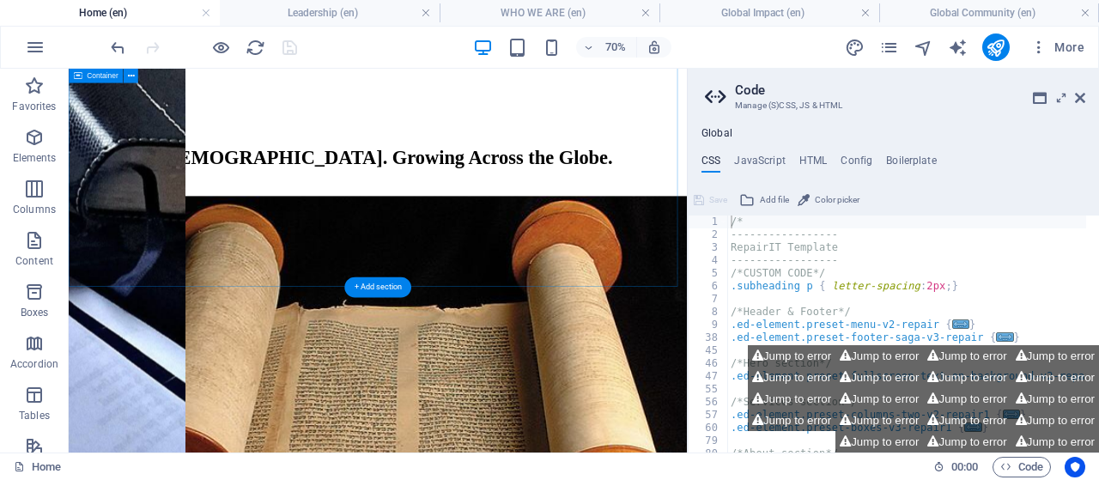
scroll to position [2575, 0]
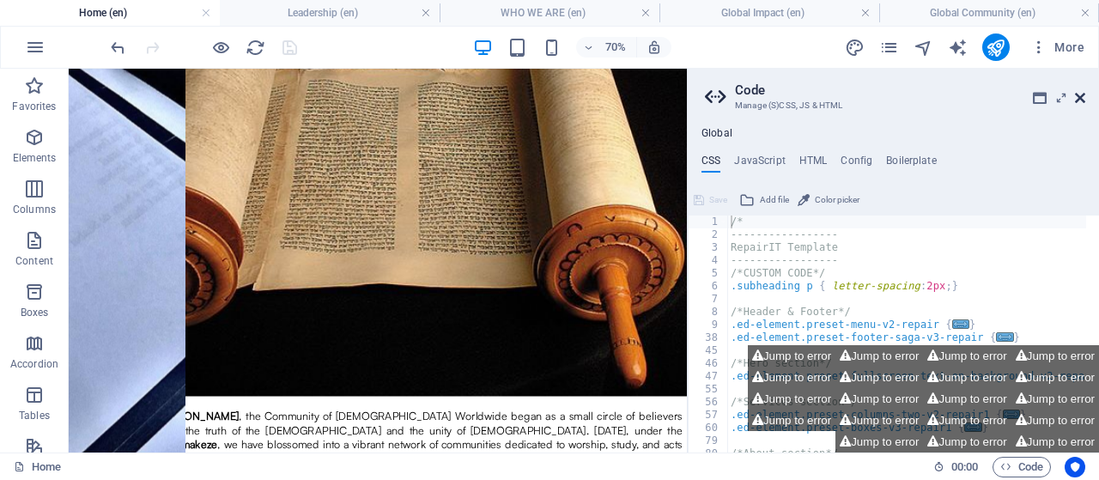
drag, startPoint x: 1007, startPoint y: 33, endPoint x: 1075, endPoint y: 100, distance: 95.9
click at [1075, 100] on icon at bounding box center [1080, 98] width 10 height 14
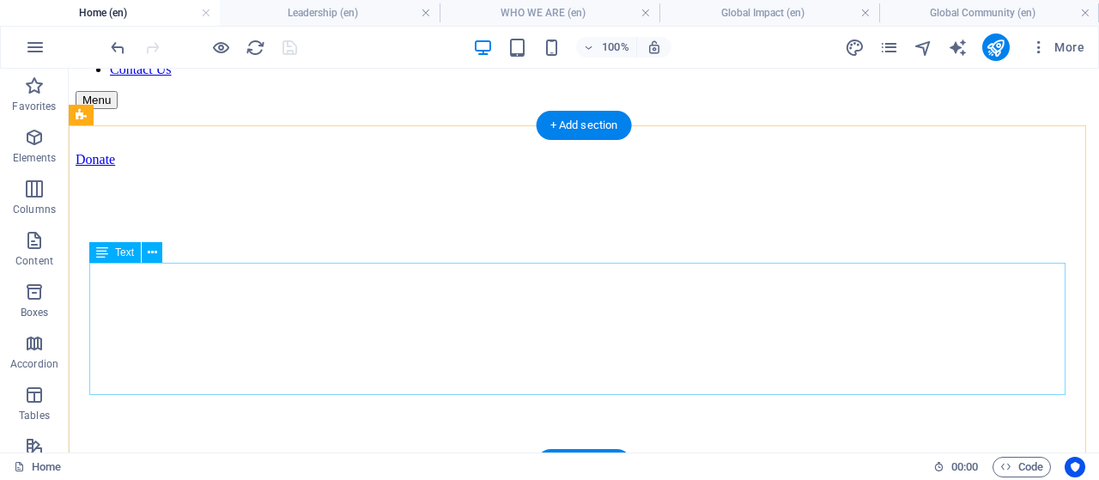
scroll to position [343, 0]
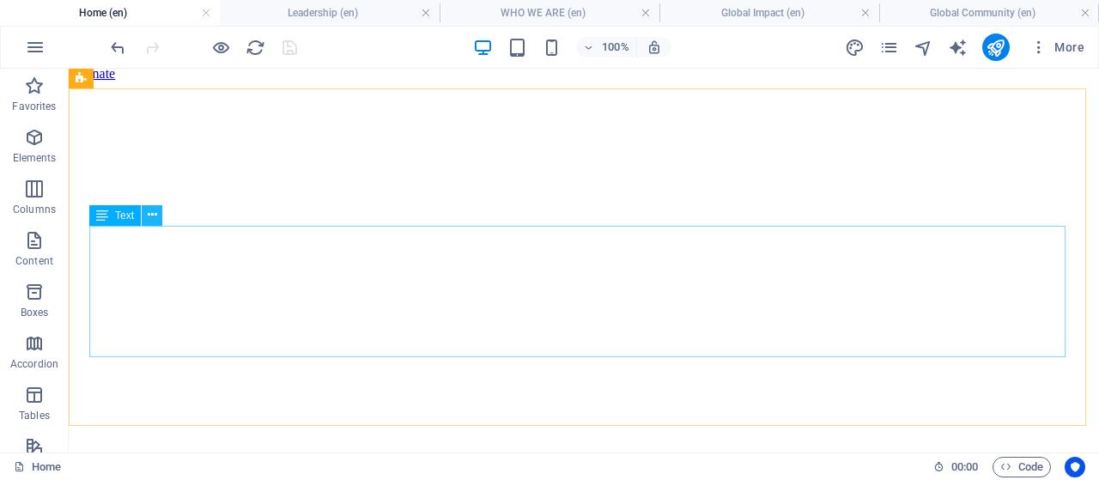
click at [153, 215] on icon at bounding box center [152, 215] width 9 height 18
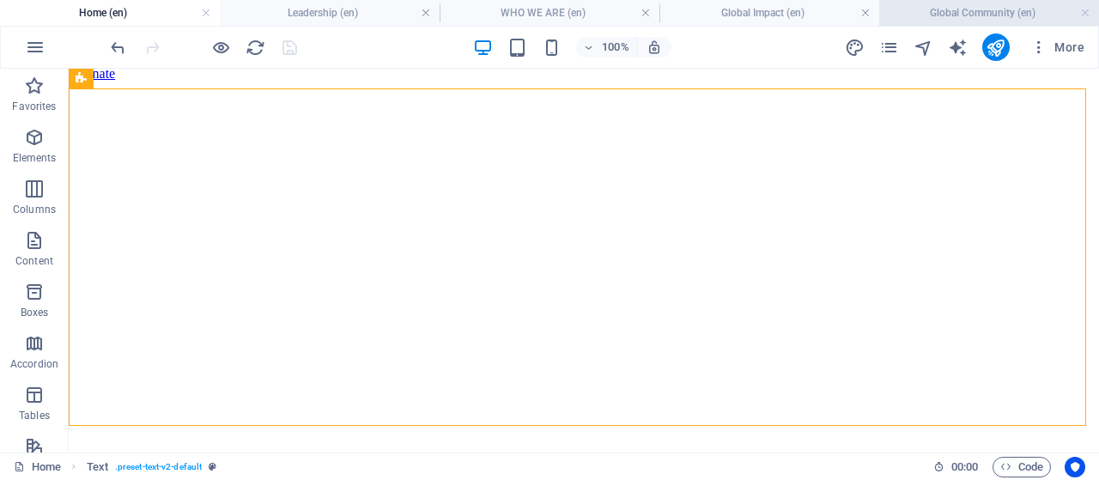
drag, startPoint x: 945, startPoint y: 9, endPoint x: 591, endPoint y: 54, distance: 356.4
click at [945, 9] on h4 "Global Community (en)" at bounding box center [989, 12] width 220 height 19
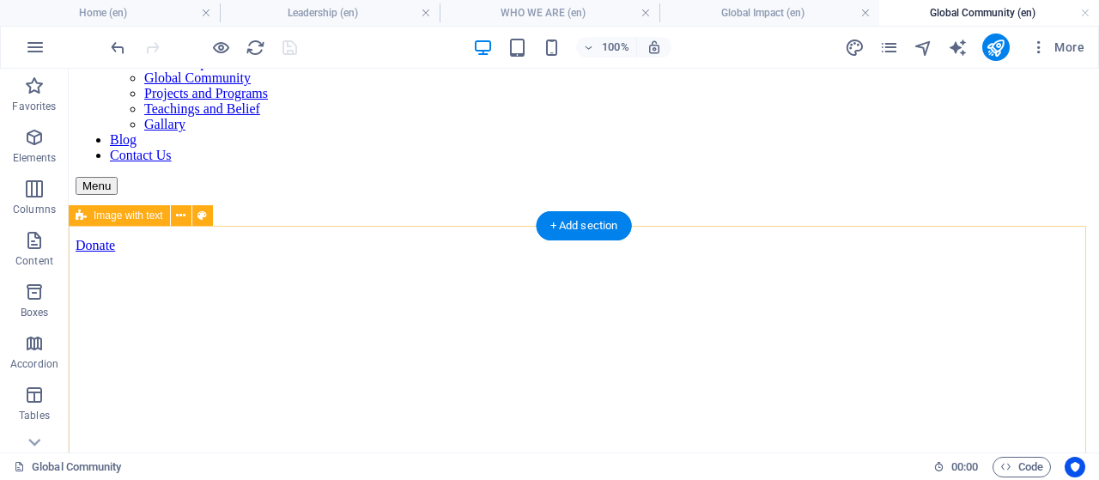
scroll to position [257, 0]
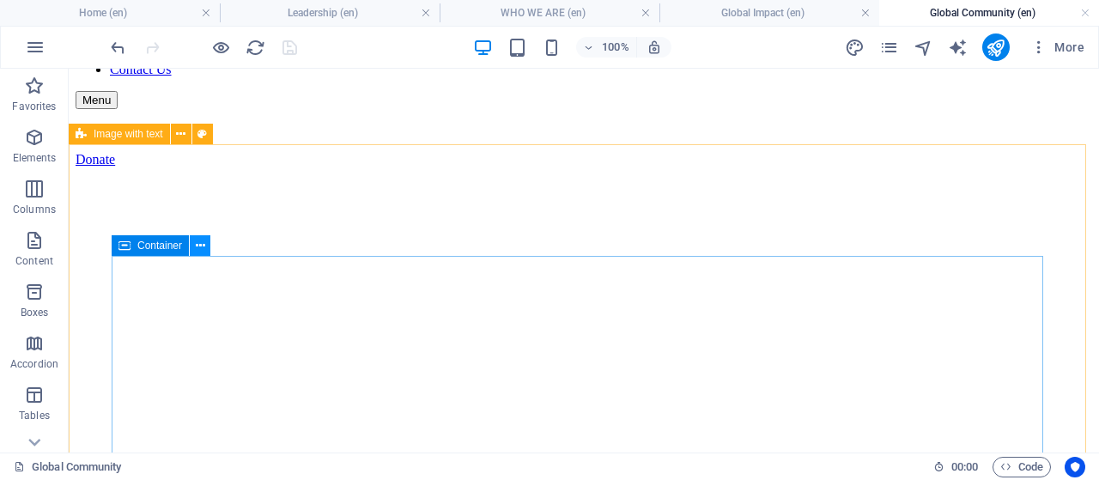
click at [196, 249] on icon at bounding box center [200, 246] width 9 height 18
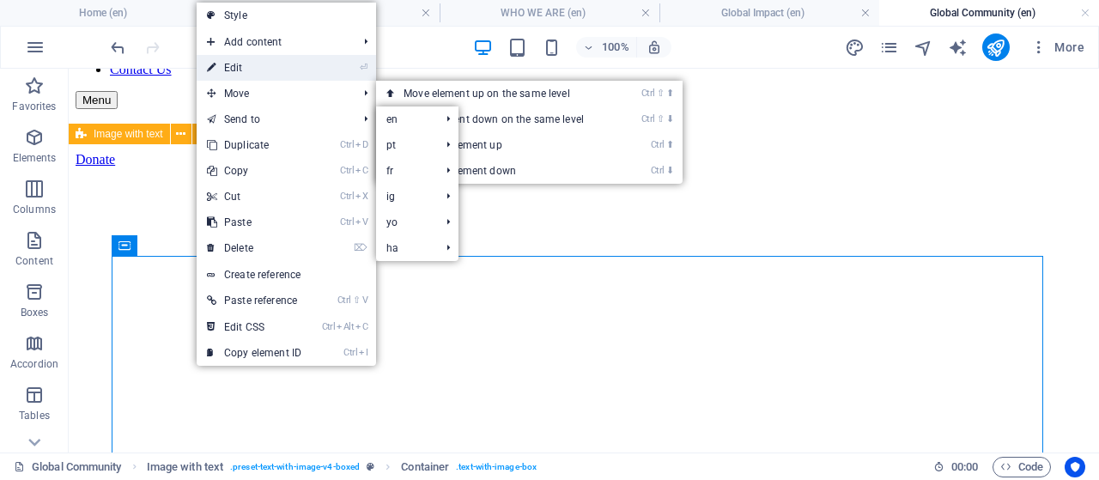
click at [256, 64] on link "⏎ Edit" at bounding box center [254, 68] width 115 height 26
select select "px"
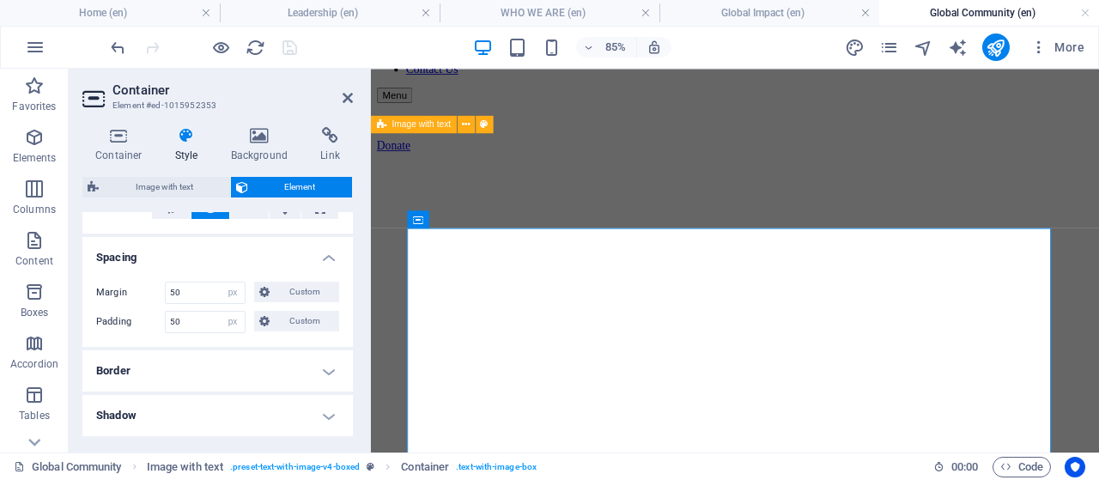
scroll to position [343, 0]
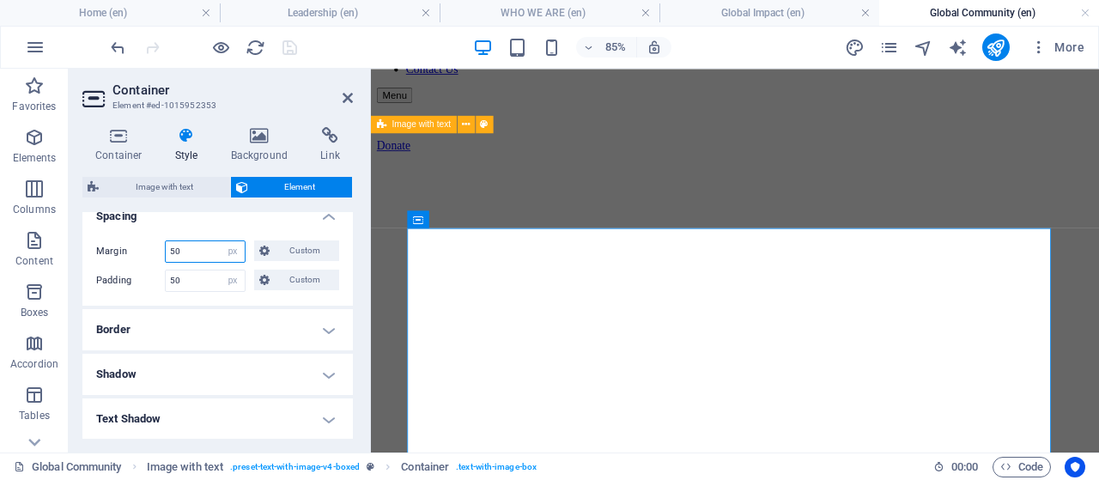
drag, startPoint x: 193, startPoint y: 251, endPoint x: 150, endPoint y: 246, distance: 43.2
click at [150, 246] on div "Margin 50 Default auto px % rem vw vh Custom Custom" at bounding box center [217, 251] width 243 height 22
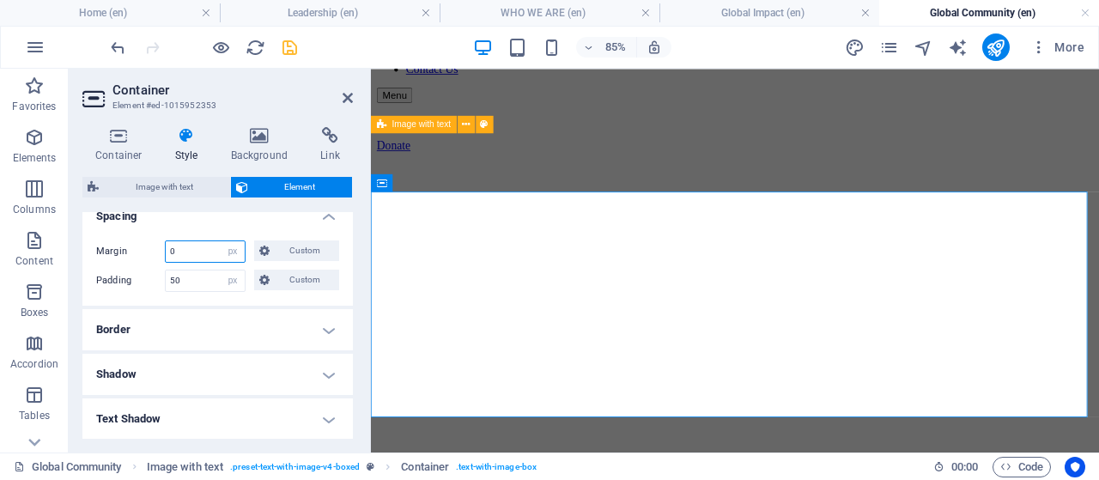
type input "0"
click at [285, 44] on icon "save" at bounding box center [290, 48] width 20 height 20
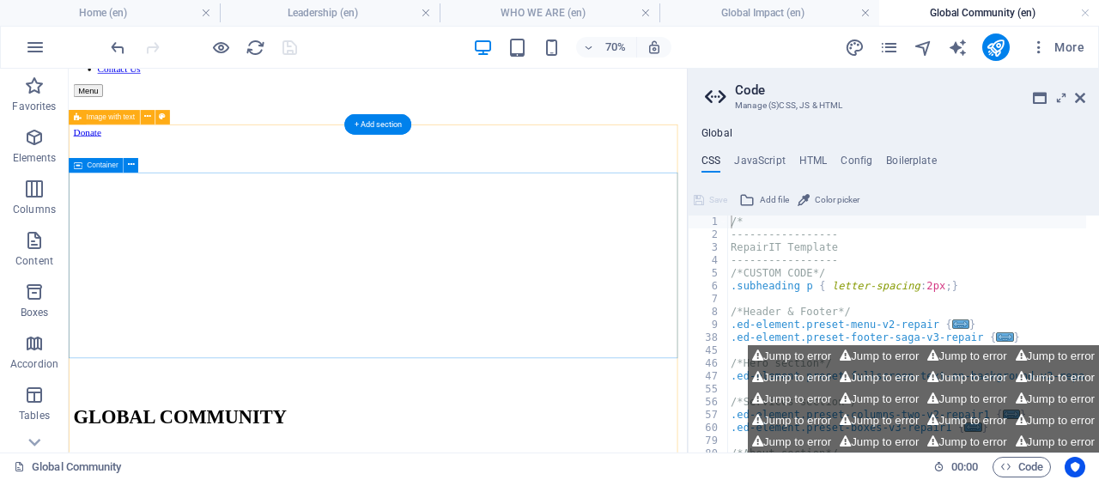
scroll to position [0, 0]
